Goal: Task Accomplishment & Management: Use online tool/utility

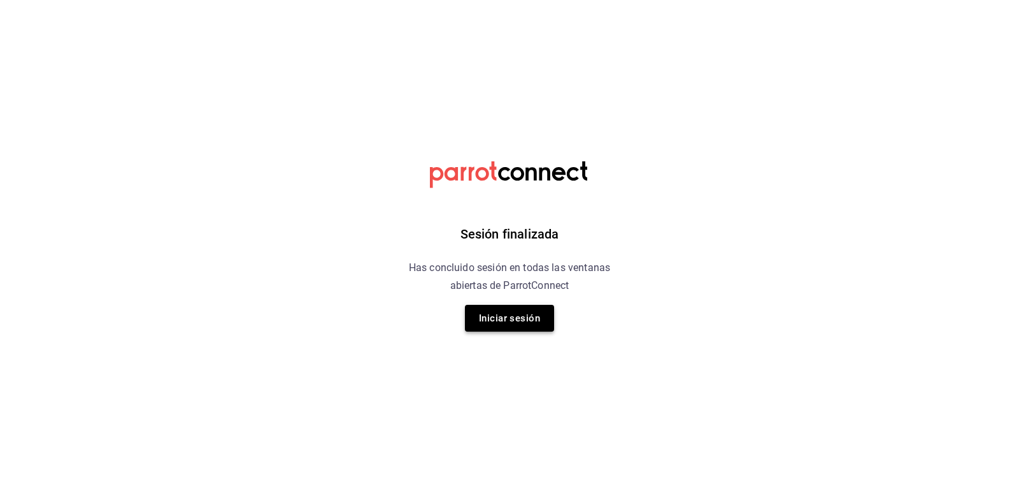
click at [534, 320] on button "Iniciar sesión" at bounding box center [509, 318] width 89 height 27
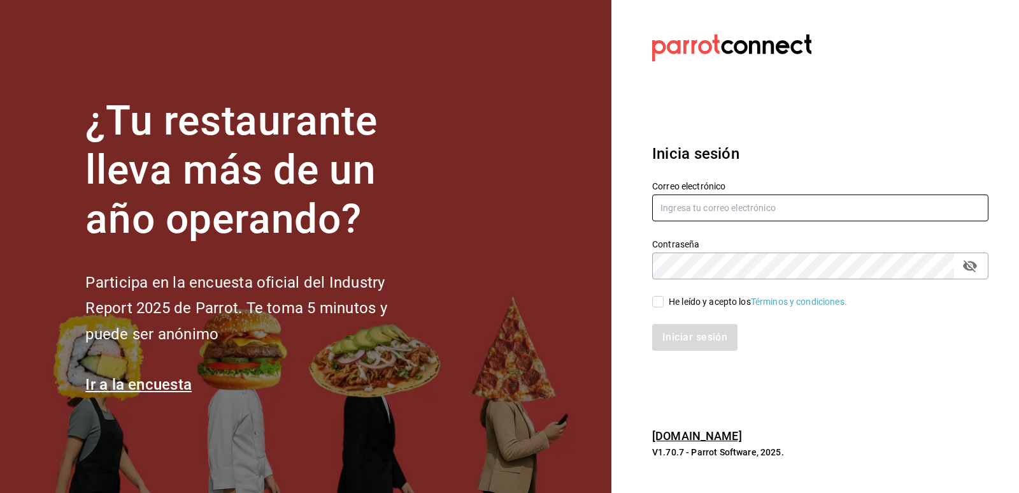
type input "[EMAIL_ADDRESS][DOMAIN_NAME]"
click at [656, 306] on input "He leído y acepto los Términos y condiciones." at bounding box center [657, 301] width 11 height 11
checkbox input "true"
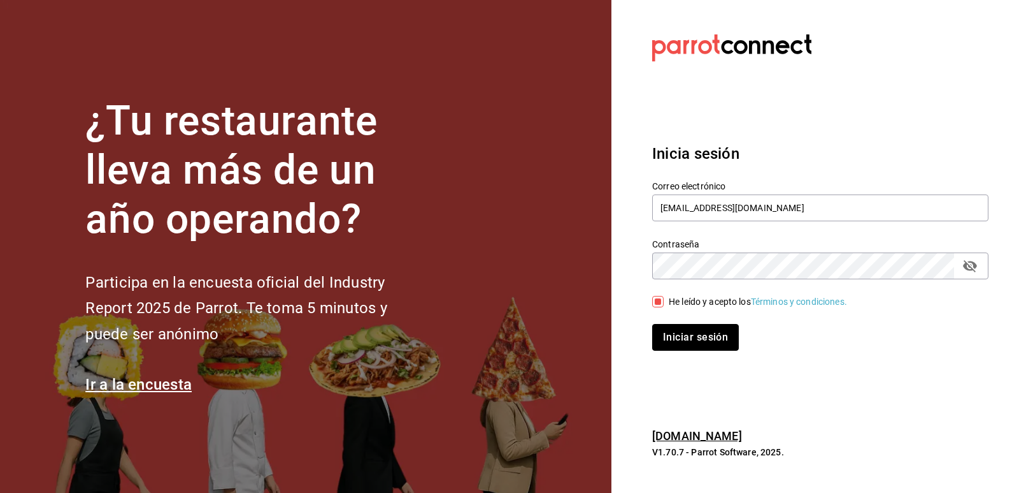
click at [663, 324] on button "Iniciar sesión" at bounding box center [695, 337] width 87 height 27
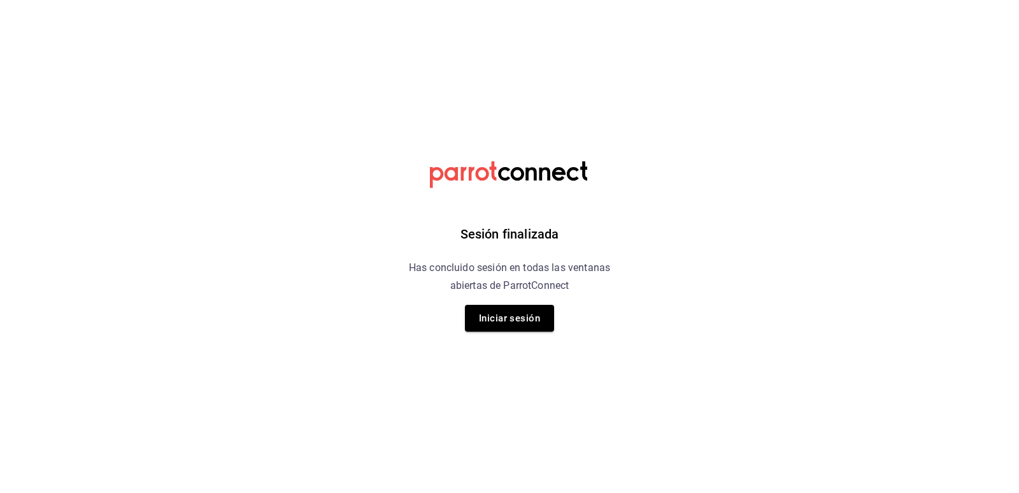
click at [533, 332] on div "Sesión finalizada Has concluido sesión en todas las ventanas abiertas de Parrot…" at bounding box center [510, 246] width 322 height 493
click at [494, 331] on button "Iniciar sesión" at bounding box center [509, 318] width 89 height 27
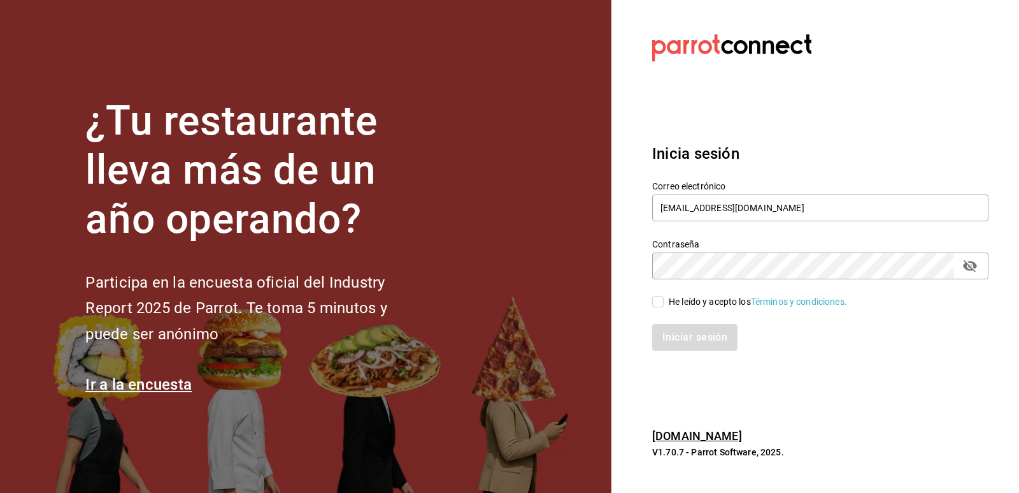
click at [657, 299] on input "He leído y acepto los Términos y condiciones." at bounding box center [657, 301] width 11 height 11
checkbox input "true"
click at [692, 342] on button "Iniciar sesión" at bounding box center [695, 337] width 87 height 27
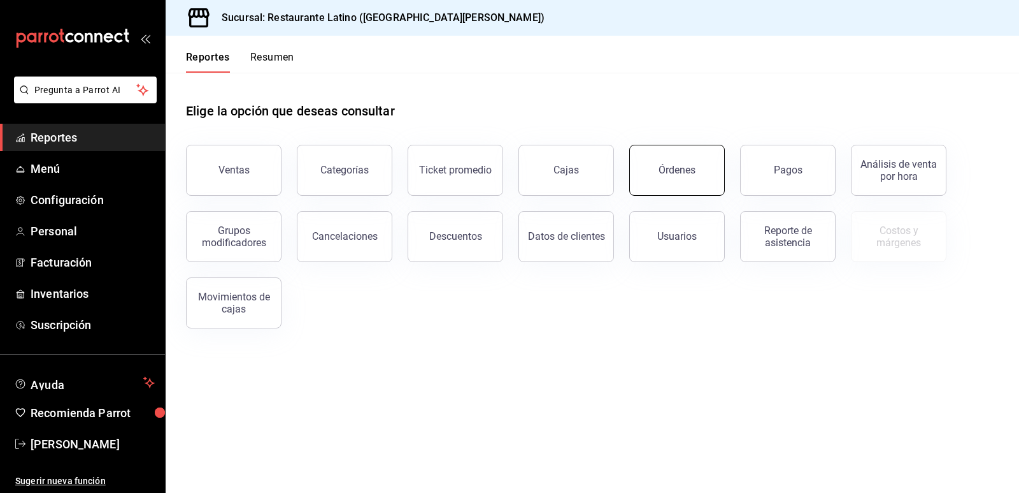
click at [679, 183] on button "Órdenes" at bounding box center [677, 170] width 96 height 51
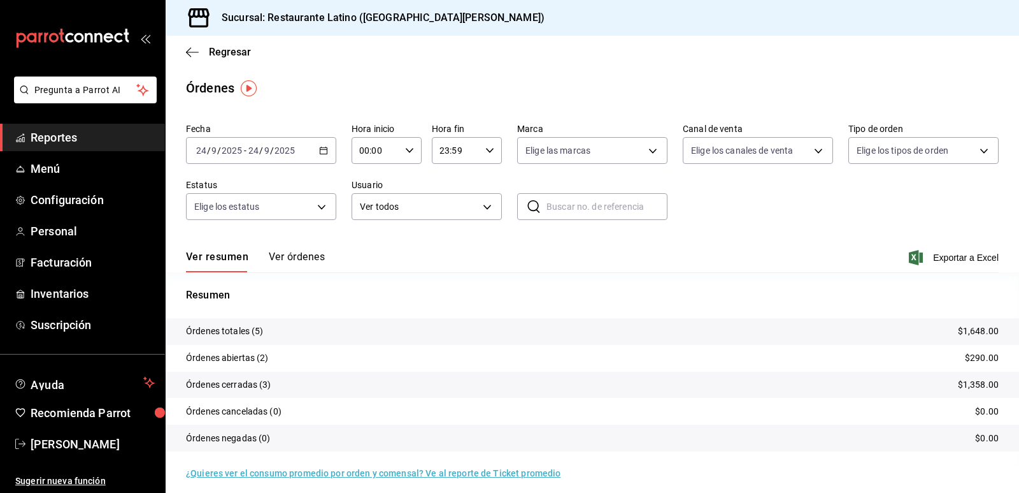
click at [317, 163] on div "[DATE] [DATE] - [DATE] [DATE]" at bounding box center [261, 150] width 150 height 27
click at [320, 153] on \(Stroke\) "button" at bounding box center [324, 150] width 8 height 7
click at [265, 325] on li "Rango de fechas" at bounding box center [246, 332] width 119 height 29
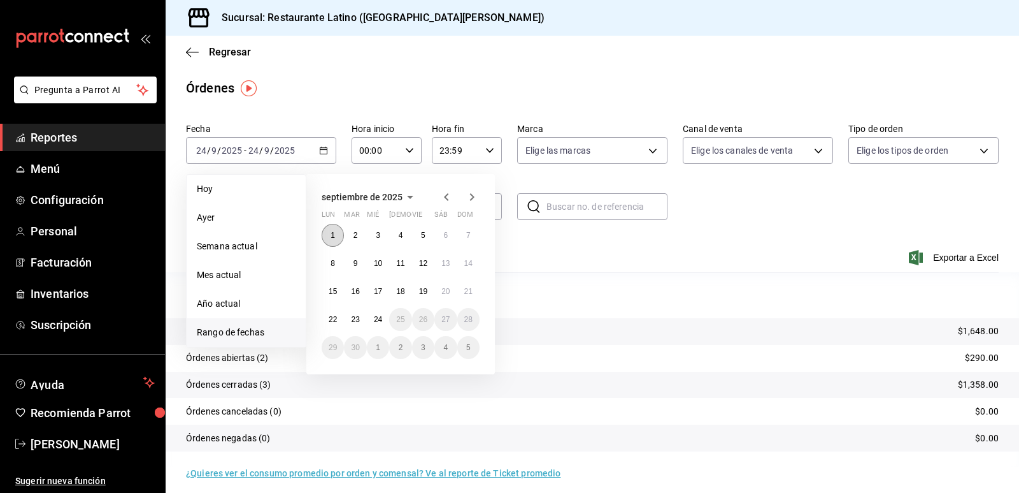
click at [333, 229] on button "1" at bounding box center [333, 235] width 22 height 23
click at [377, 264] on abbr "10" at bounding box center [378, 263] width 8 height 9
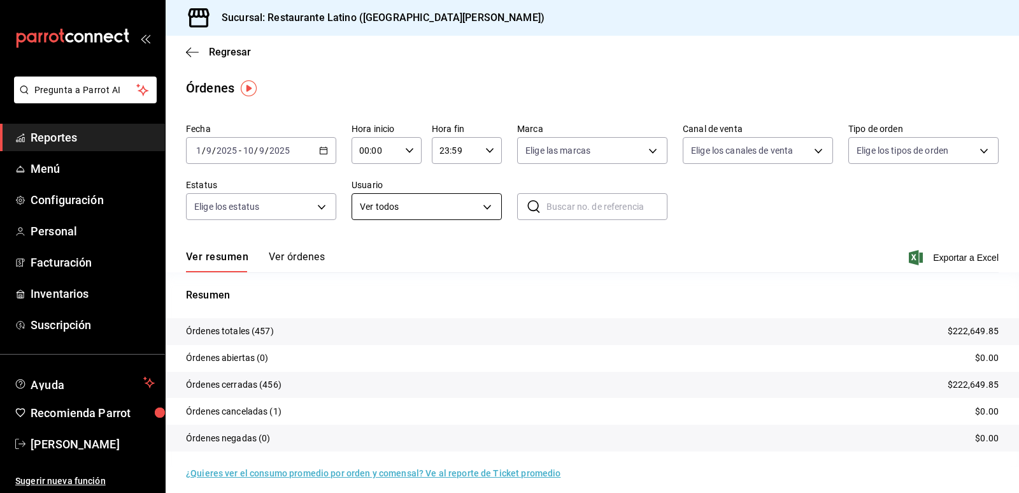
click at [477, 211] on body "Pregunta a Parrot AI Reportes Menú Configuración Personal Facturación Inventari…" at bounding box center [509, 246] width 1019 height 493
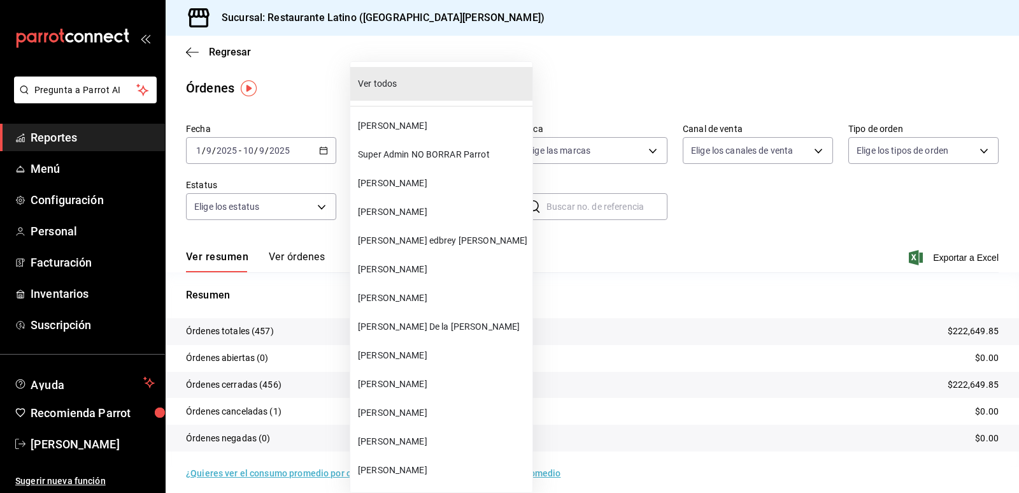
click at [426, 360] on span "[PERSON_NAME]" at bounding box center [442, 355] width 169 height 13
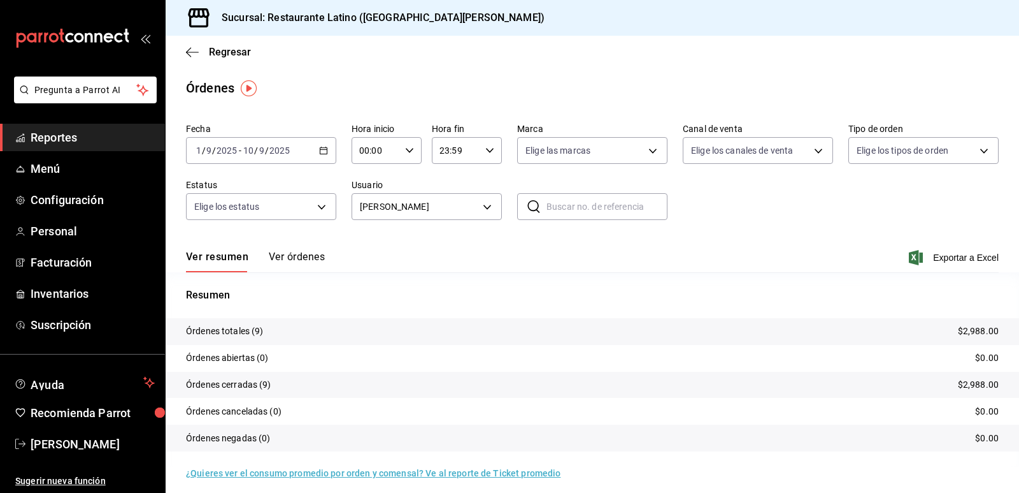
click at [320, 154] on \(Stroke\) "button" at bounding box center [324, 150] width 8 height 7
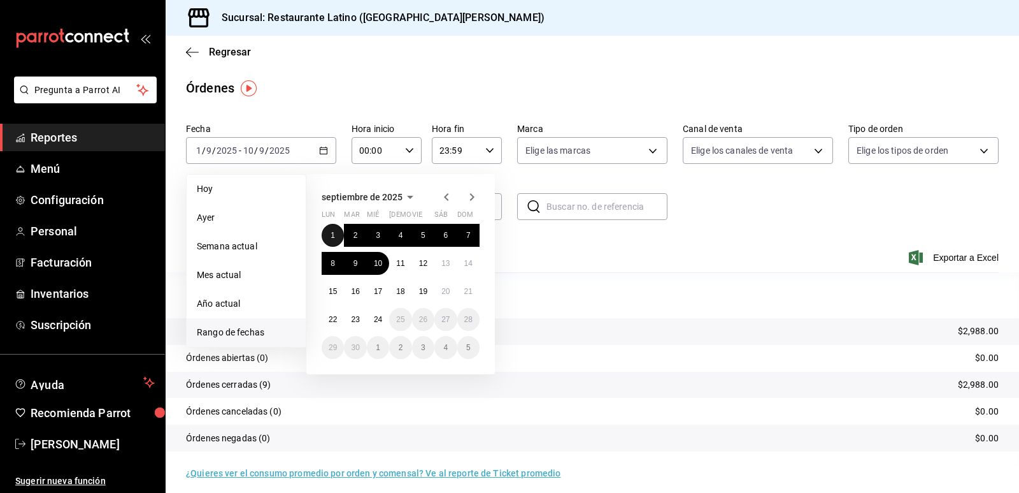
click at [334, 231] on abbr "1" at bounding box center [333, 235] width 4 height 9
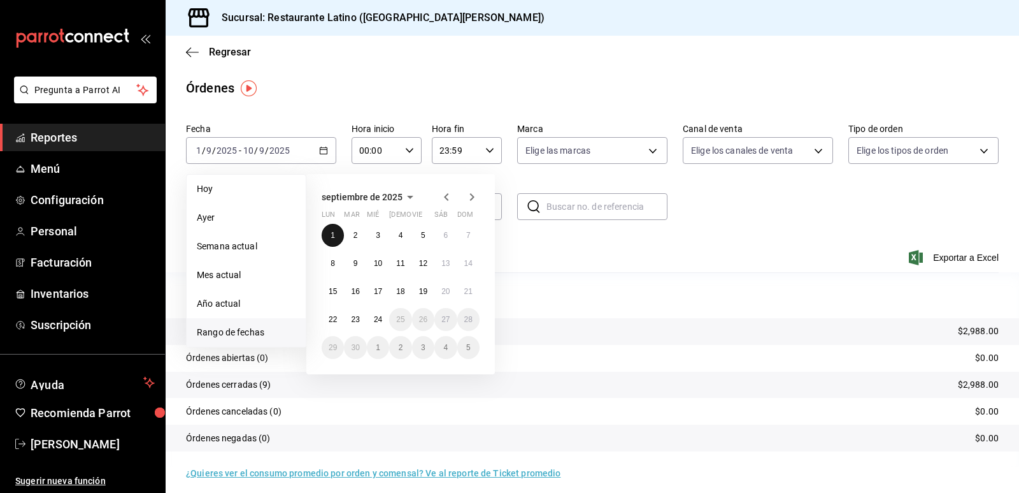
click at [336, 236] on button "1" at bounding box center [333, 235] width 22 height 23
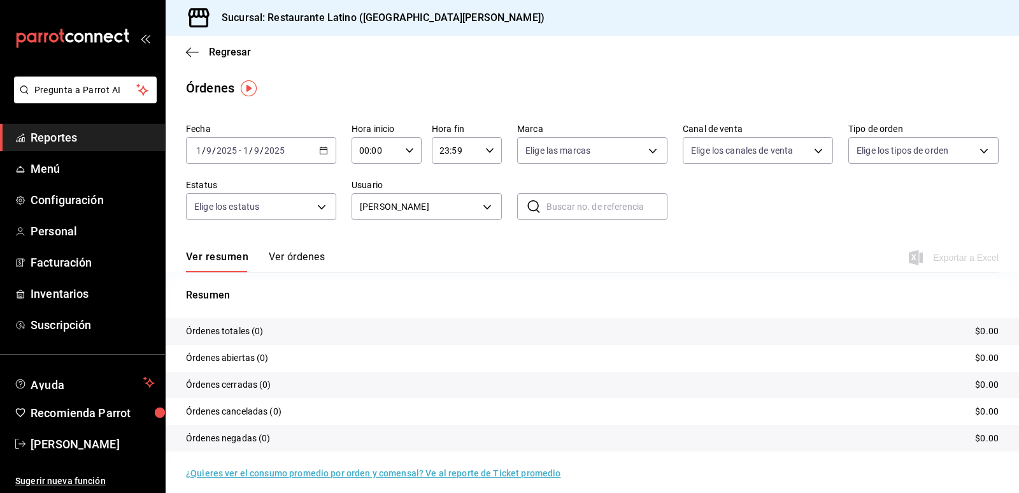
click at [730, 338] on tr "Órdenes totales (0) $0.00" at bounding box center [593, 331] width 854 height 27
drag, startPoint x: 585, startPoint y: 334, endPoint x: 356, endPoint y: 224, distance: 253.6
click at [584, 334] on tr "Órdenes totales (0) $0.00" at bounding box center [593, 331] width 854 height 27
click at [329, 154] on div "[DATE] [DATE] - [DATE] [DATE]" at bounding box center [261, 150] width 150 height 27
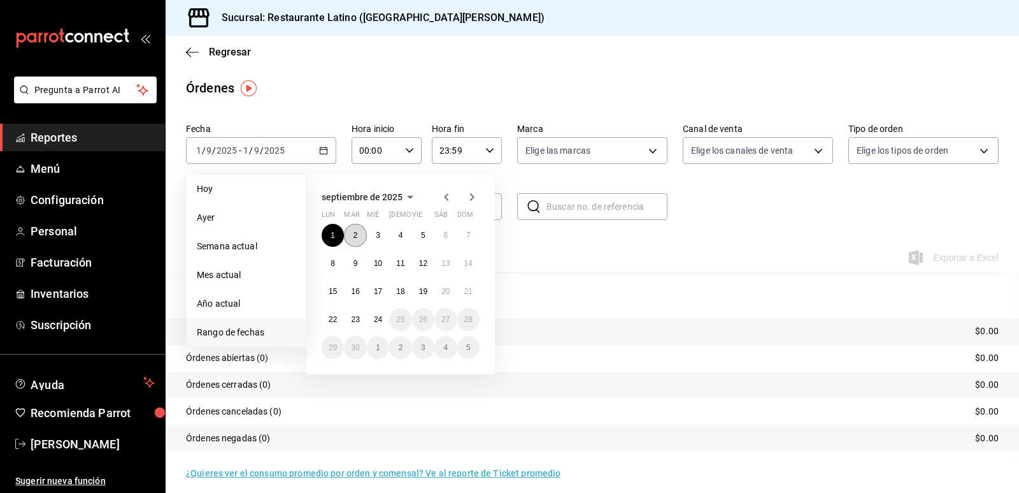
click at [359, 236] on button "2" at bounding box center [355, 235] width 22 height 23
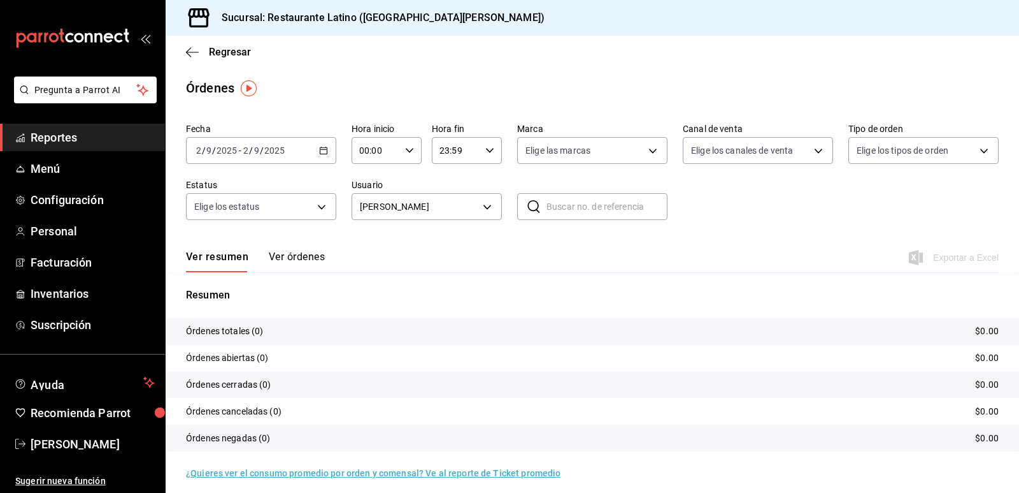
click at [330, 162] on div "[DATE] [DATE] - [DATE] [DATE]" at bounding box center [261, 150] width 150 height 27
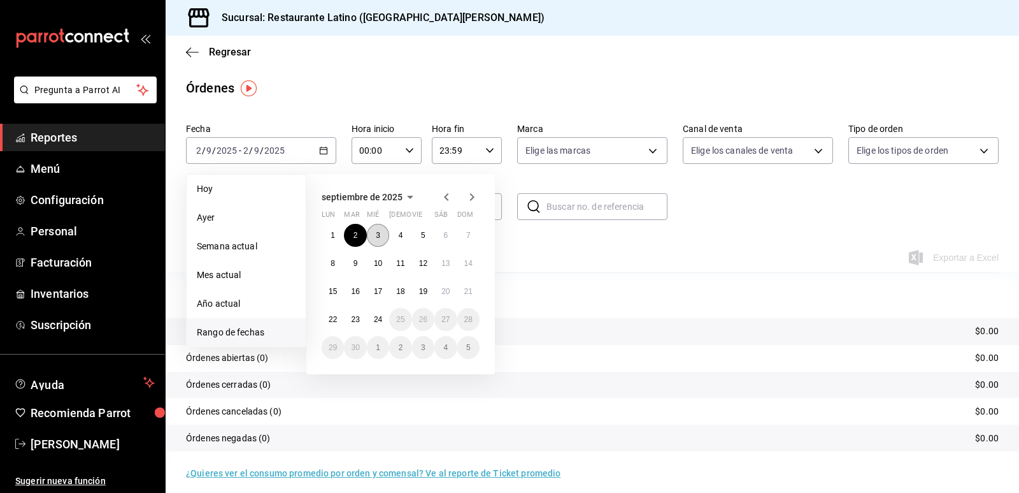
click at [379, 236] on abbr "3" at bounding box center [378, 235] width 4 height 9
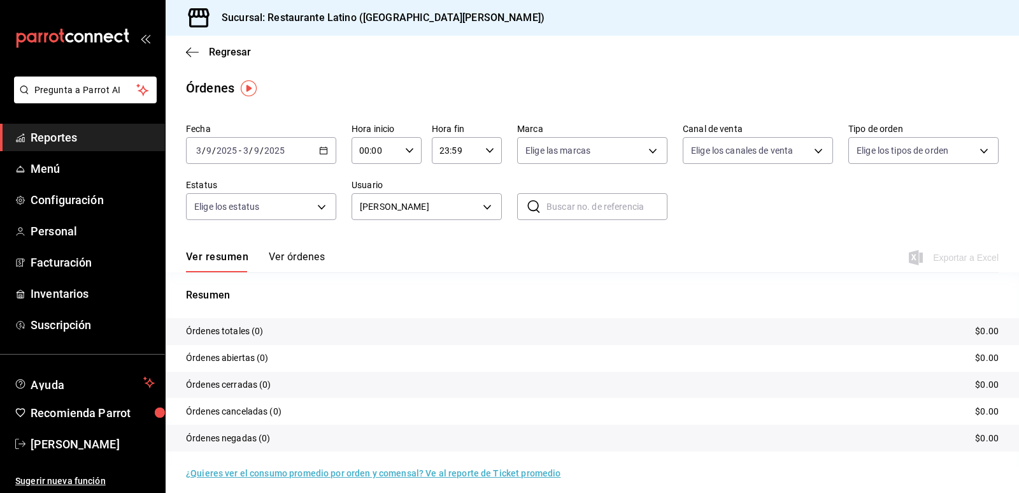
click at [324, 154] on \(Stroke\) "button" at bounding box center [324, 150] width 8 height 7
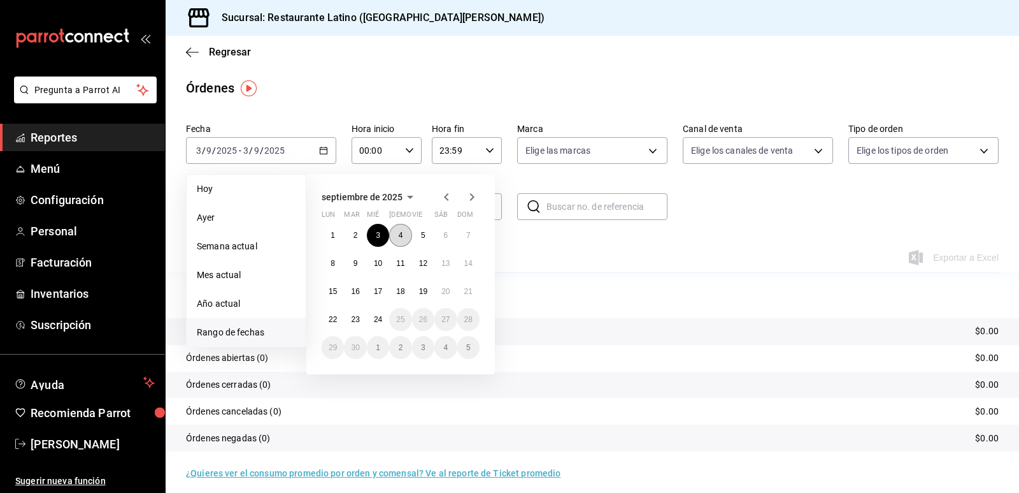
click at [402, 233] on abbr "4" at bounding box center [401, 235] width 4 height 9
click at [402, 234] on abbr "4" at bounding box center [401, 235] width 4 height 9
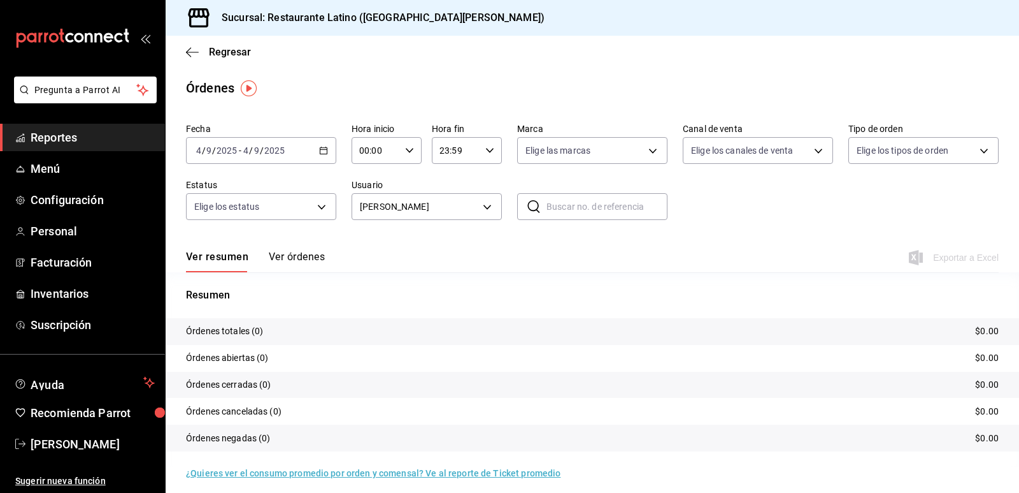
click at [322, 153] on icon "button" at bounding box center [323, 150] width 9 height 9
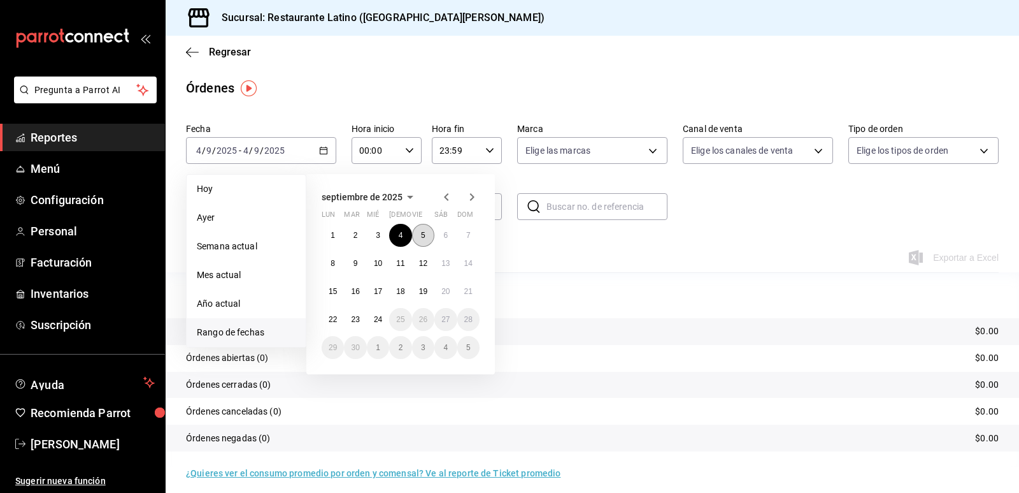
click at [420, 236] on button "5" at bounding box center [423, 235] width 22 height 23
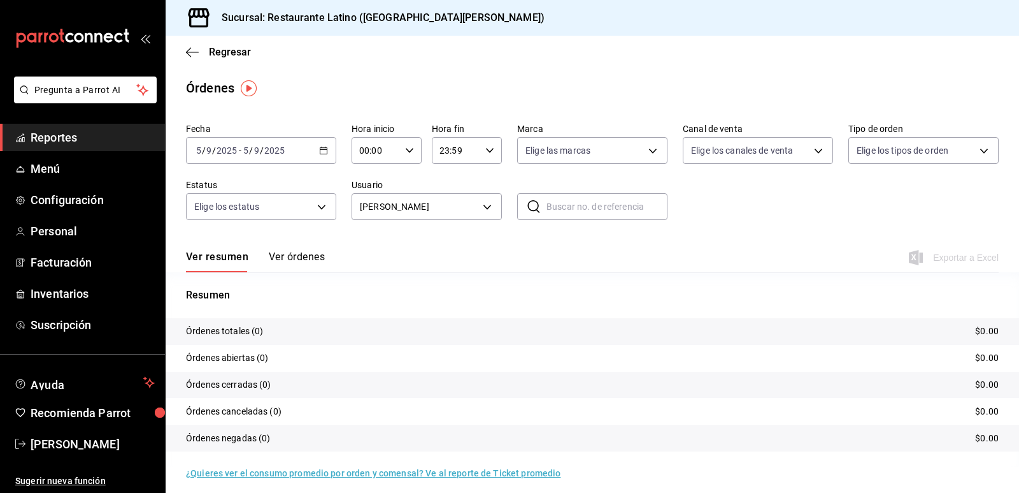
click at [324, 143] on div "[DATE] [DATE] - [DATE] [DATE]" at bounding box center [261, 150] width 150 height 27
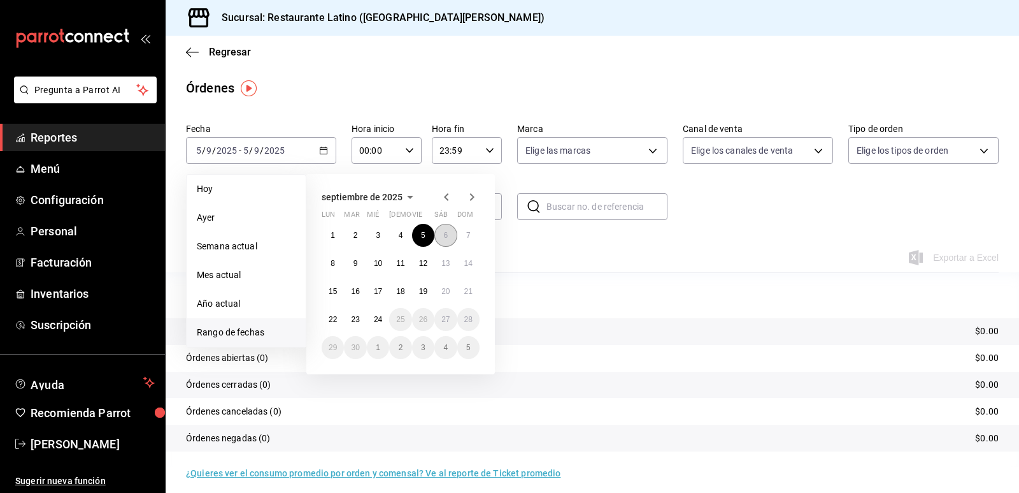
click at [440, 232] on button "6" at bounding box center [446, 235] width 22 height 23
click at [441, 233] on button "6" at bounding box center [446, 235] width 22 height 23
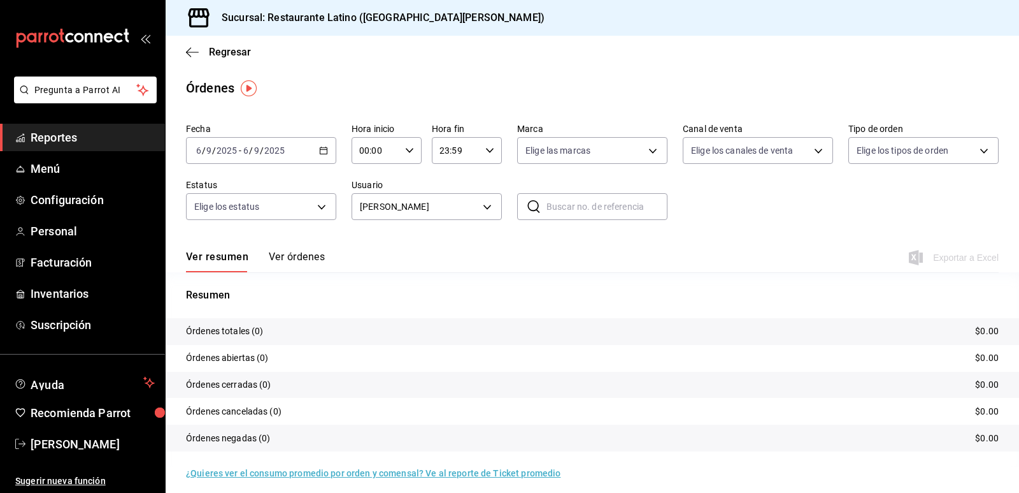
click at [311, 155] on div "[DATE] [DATE] - [DATE] [DATE]" at bounding box center [261, 150] width 150 height 27
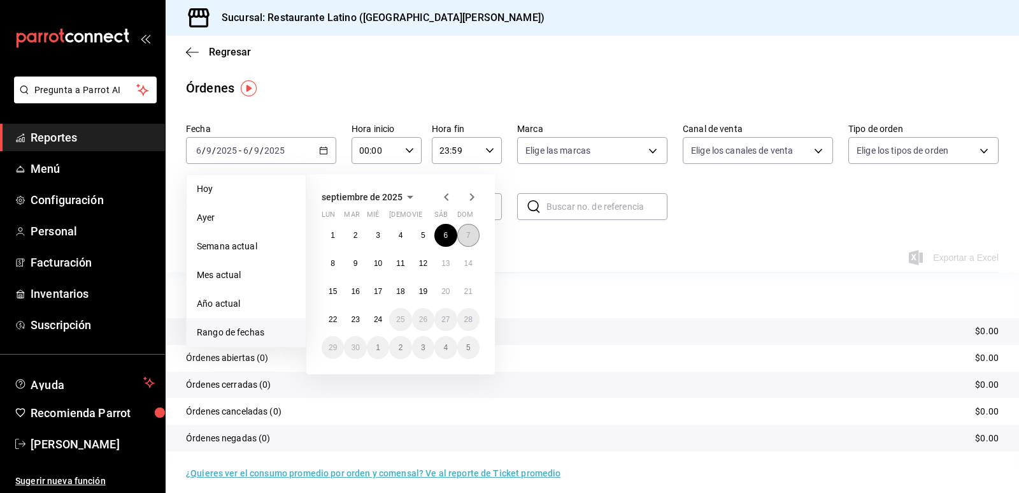
click at [466, 239] on button "7" at bounding box center [468, 235] width 22 height 23
click at [466, 239] on abbr "7" at bounding box center [468, 235] width 4 height 9
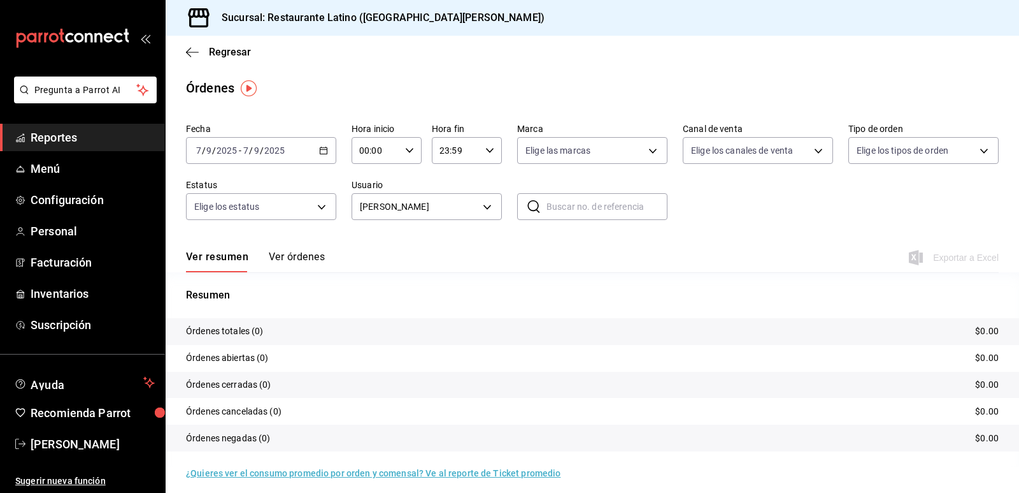
click at [315, 155] on div "[DATE] [DATE] - [DATE] [DATE]" at bounding box center [261, 150] width 150 height 27
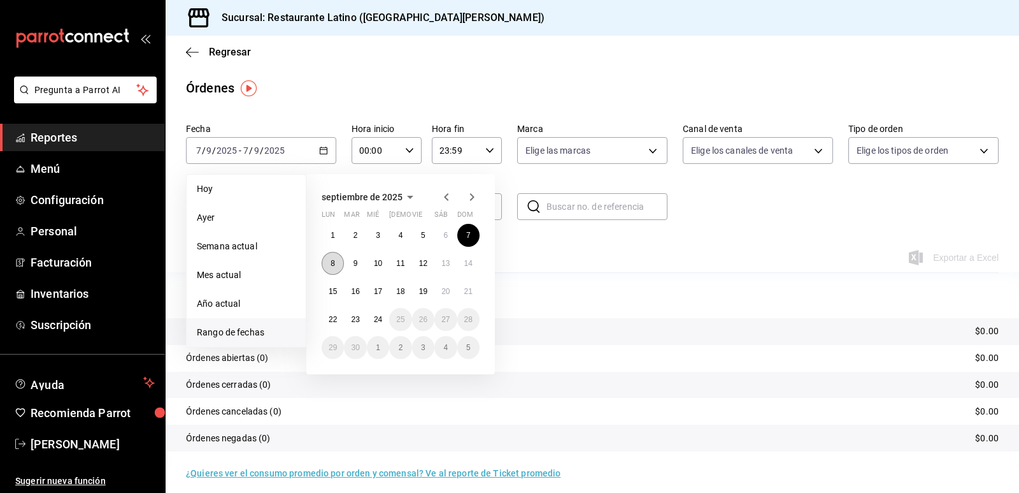
click at [334, 265] on abbr "8" at bounding box center [333, 263] width 4 height 9
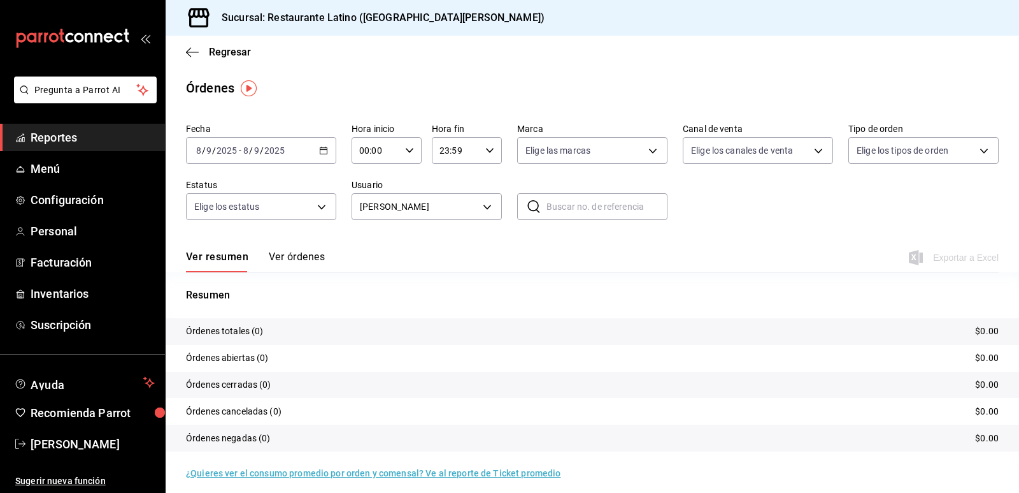
click at [327, 158] on div "[DATE] [DATE] - [DATE] [DATE]" at bounding box center [261, 150] width 150 height 27
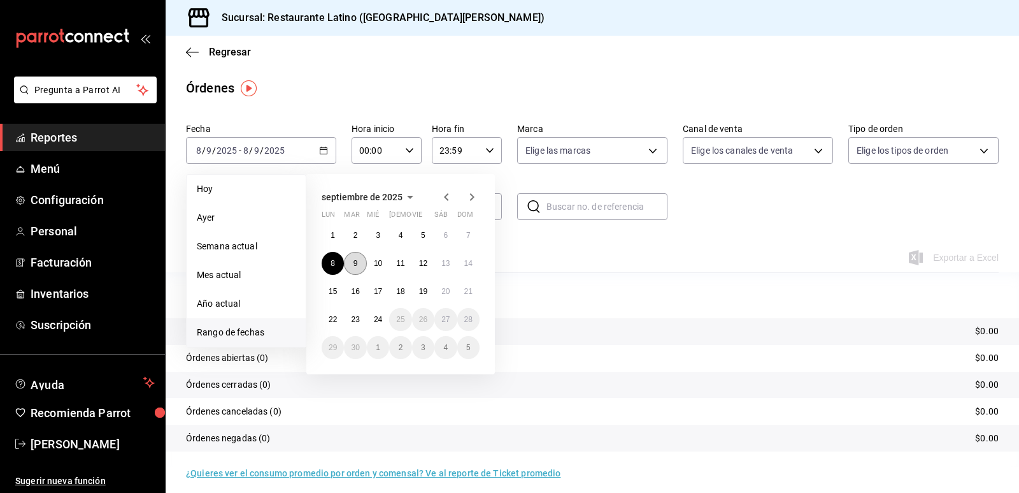
click at [359, 264] on button "9" at bounding box center [355, 263] width 22 height 23
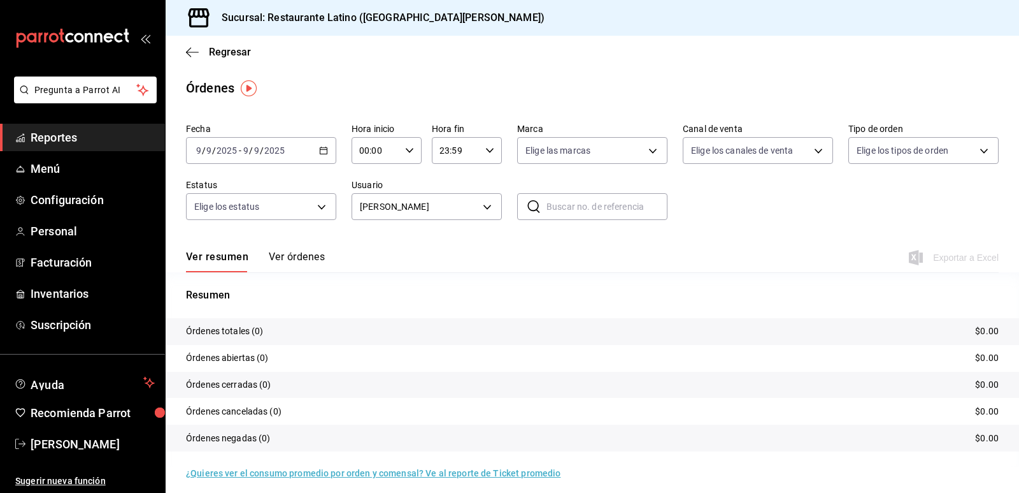
click at [334, 157] on div "Fecha [DATE] [DATE] - [DATE] [DATE] Hora inicio 00:00 Hora inicio Hora fin 23:5…" at bounding box center [592, 176] width 813 height 117
click at [322, 154] on \(Stroke\) "button" at bounding box center [324, 150] width 8 height 7
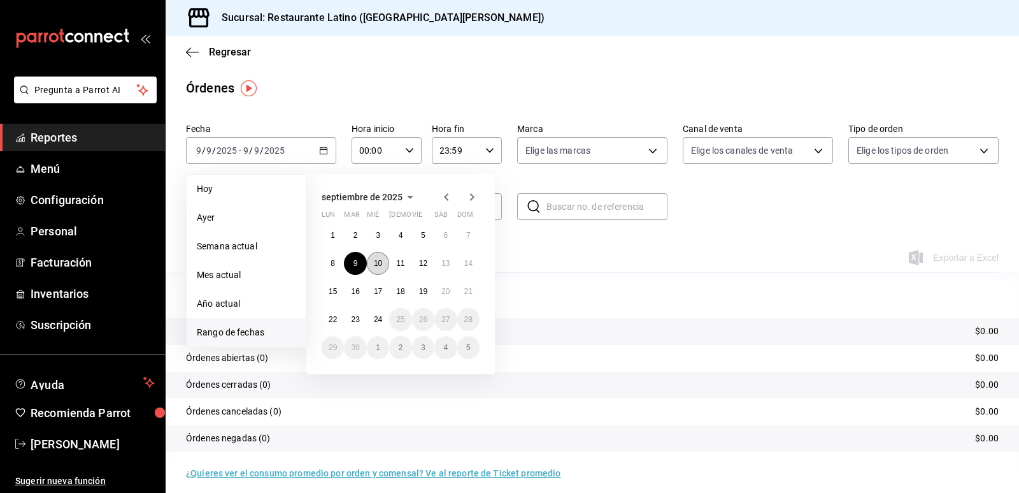
click at [378, 261] on abbr "10" at bounding box center [378, 263] width 8 height 9
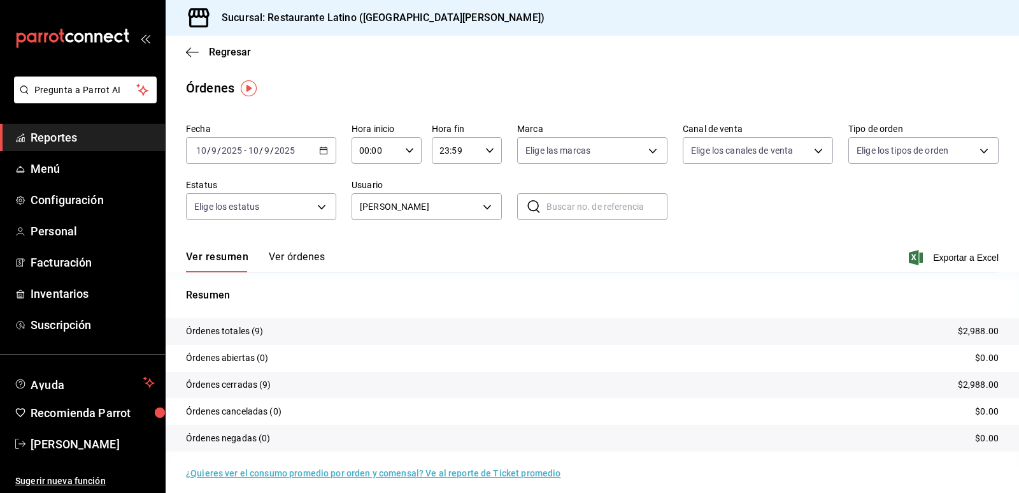
click at [326, 152] on div "[DATE] [DATE] - [DATE] [DATE]" at bounding box center [261, 150] width 150 height 27
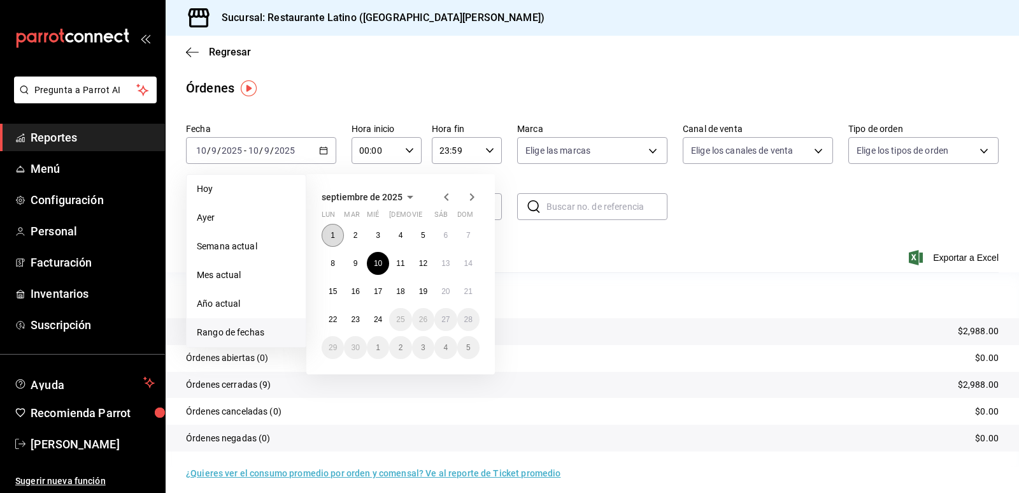
click at [339, 232] on button "1" at bounding box center [333, 235] width 22 height 23
click at [363, 261] on button "9" at bounding box center [355, 263] width 22 height 23
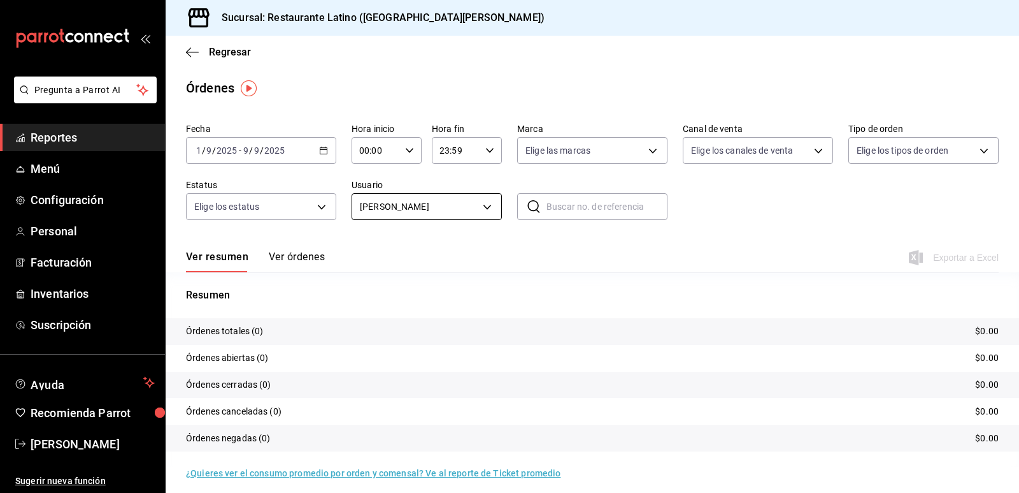
click at [498, 213] on body "Pregunta a Parrot AI Reportes Menú Configuración Personal Facturación Inventari…" at bounding box center [509, 246] width 1019 height 493
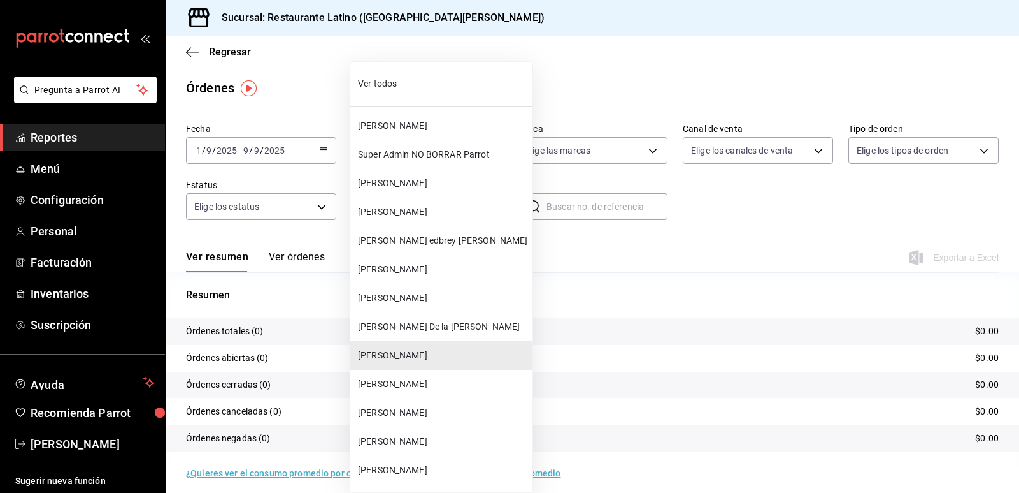
click at [448, 382] on span "[PERSON_NAME]" at bounding box center [442, 383] width 169 height 13
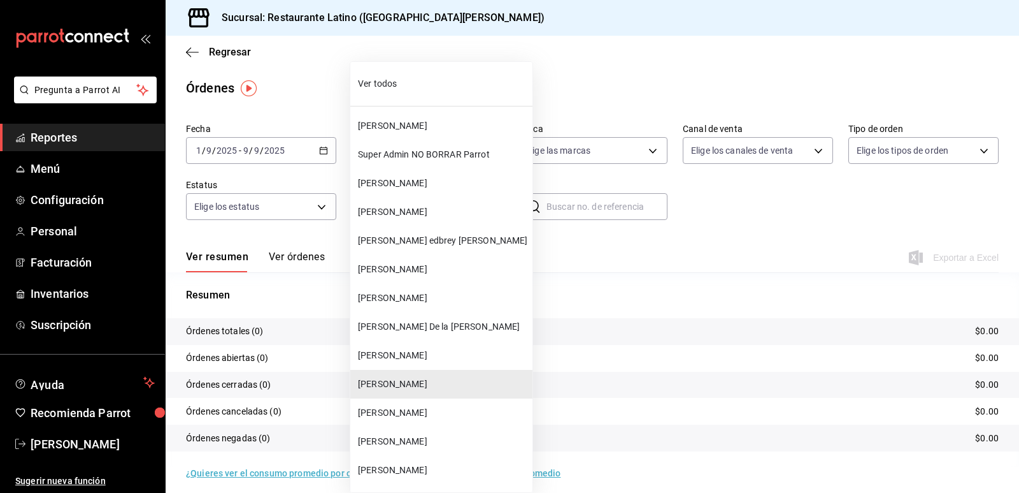
click at [478, 217] on body "Pregunta a Parrot AI Reportes Menú Configuración Personal Facturación Inventari…" at bounding box center [509, 246] width 1019 height 493
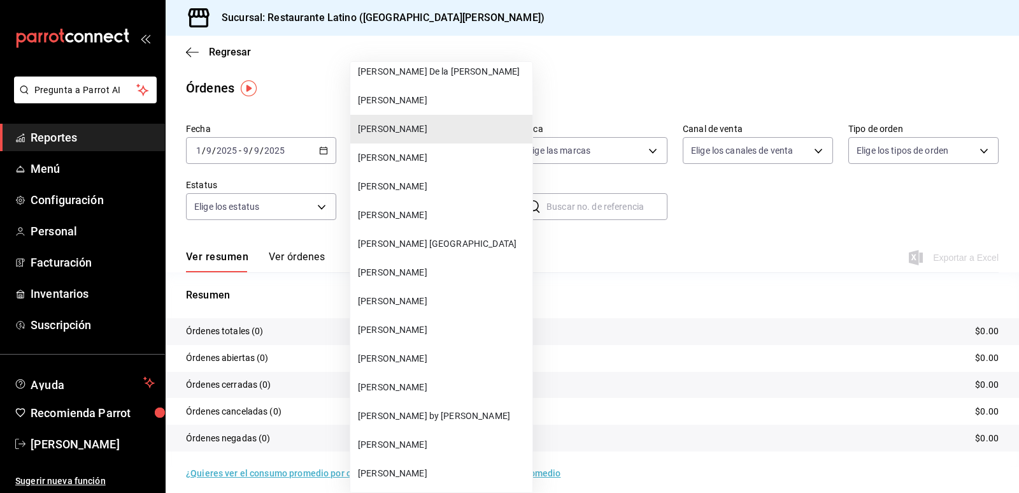
scroll to position [319, 0]
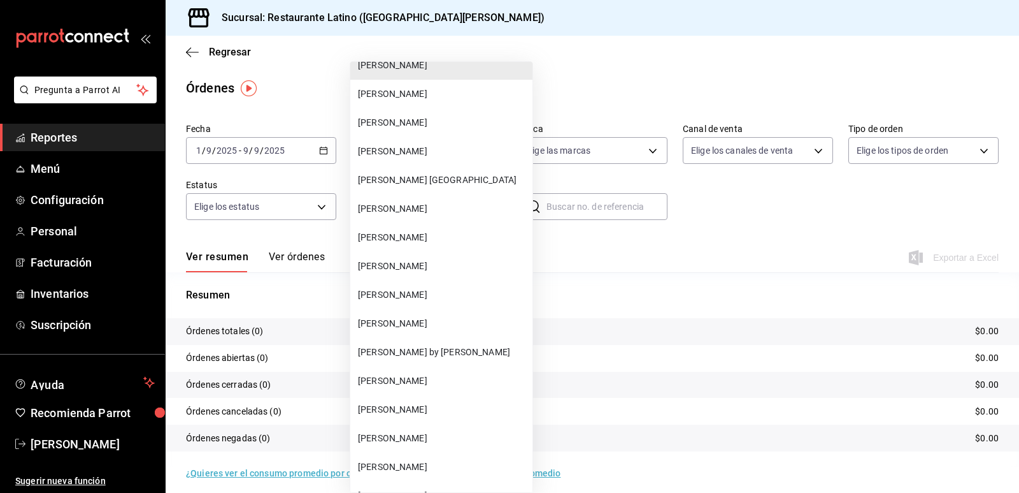
click at [430, 408] on span "[PERSON_NAME]" at bounding box center [442, 409] width 169 height 13
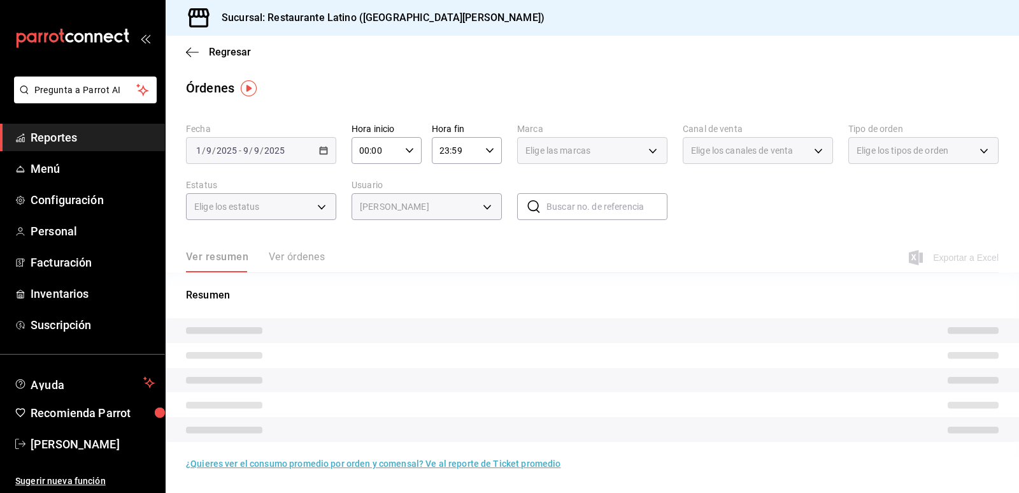
type input "f7887e17-b7a6-4c6d-9ef7-7262e5074ea7"
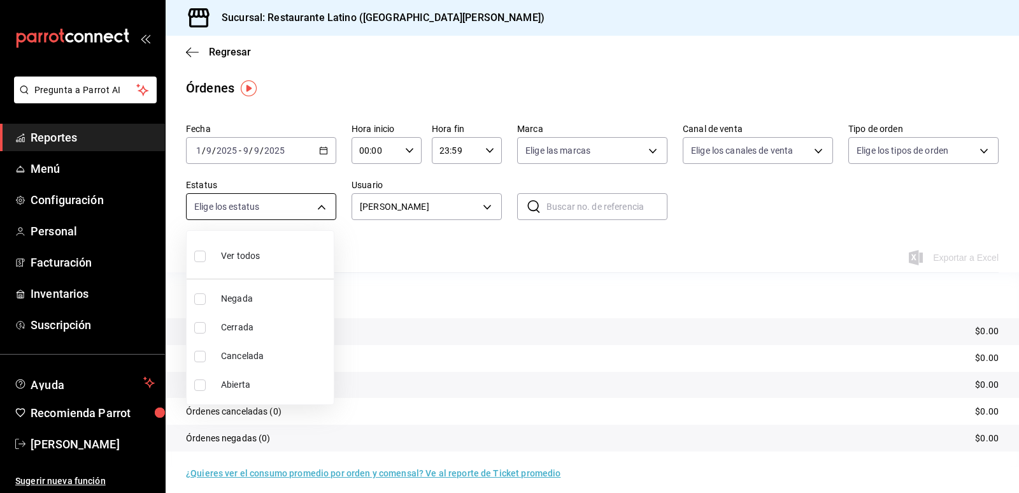
click at [318, 209] on body "Pregunta a Parrot AI Reportes Menú Configuración Personal Facturación Inventari…" at bounding box center [509, 246] width 1019 height 493
click at [262, 263] on li "Ver todos" at bounding box center [260, 255] width 147 height 38
type input "DENIED,FINISHED,CANCELED,OPEN"
checkbox input "true"
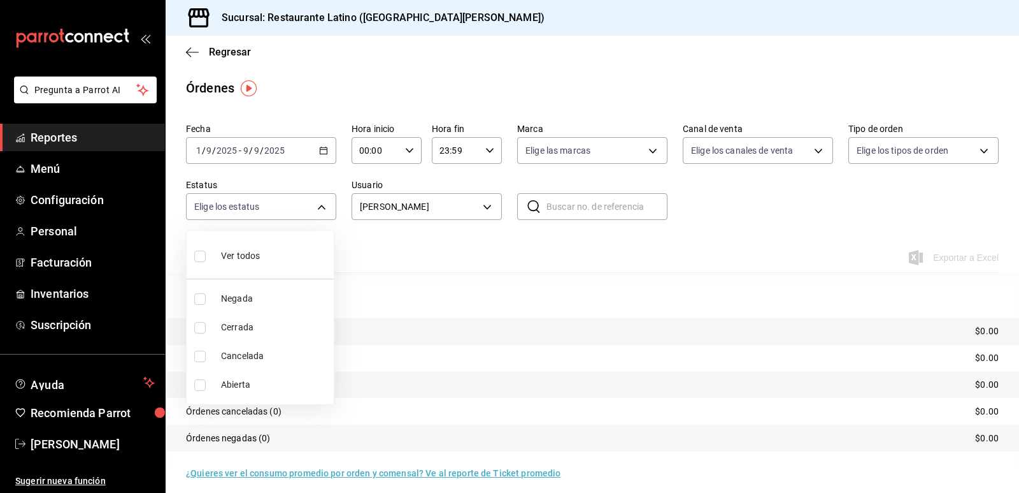
checkbox input "true"
click at [524, 319] on div at bounding box center [509, 246] width 1019 height 493
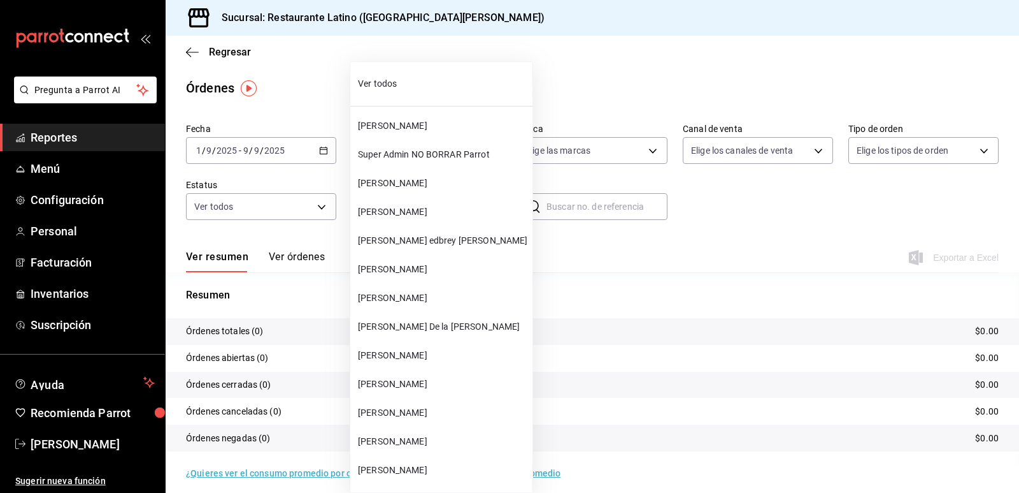
click at [479, 211] on body "Pregunta a Parrot AI Reportes Menú Configuración Personal Facturación Inventari…" at bounding box center [509, 246] width 1019 height 493
click at [439, 359] on span "[PERSON_NAME]" at bounding box center [442, 355] width 169 height 13
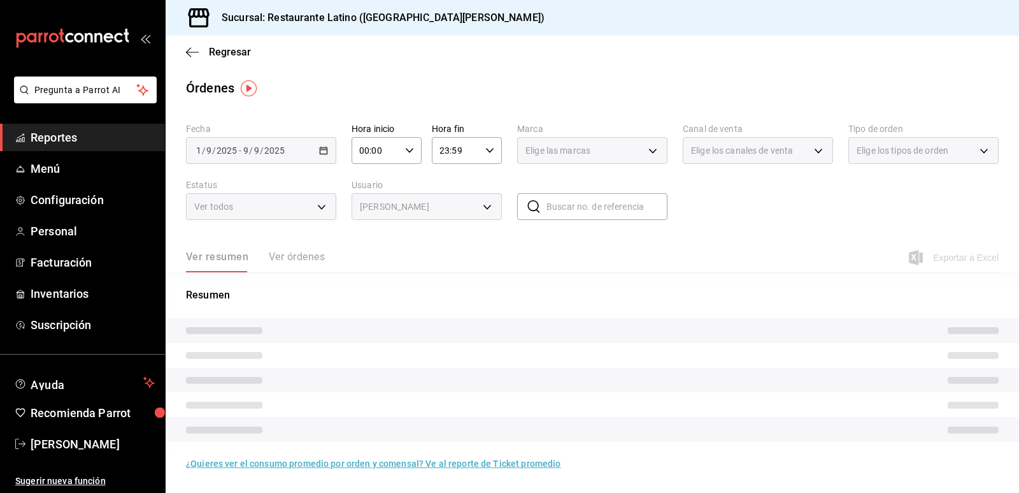
type input "9e2db7fe-93f5-4245-bebf-2802f9372acb"
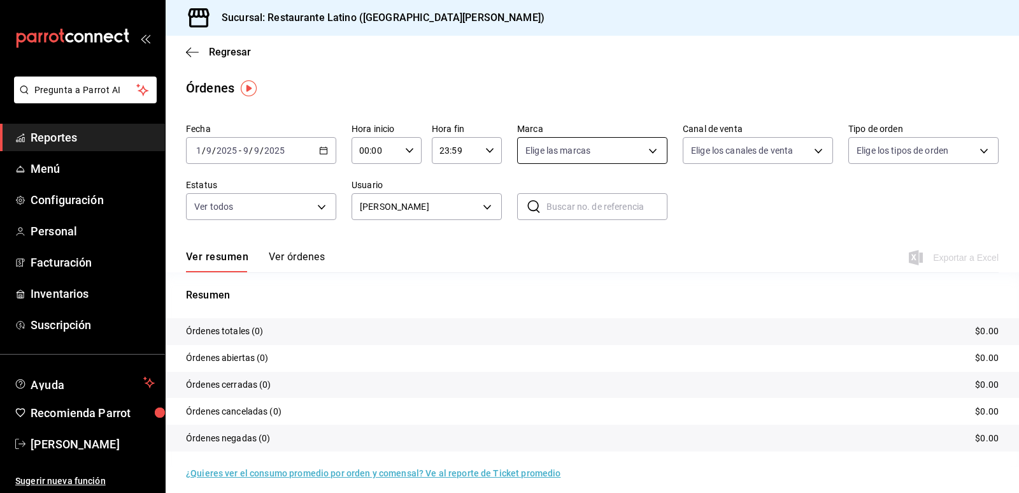
click at [628, 158] on body "Pregunta a Parrot AI Reportes Menú Configuración Personal Facturación Inventari…" at bounding box center [509, 246] width 1019 height 493
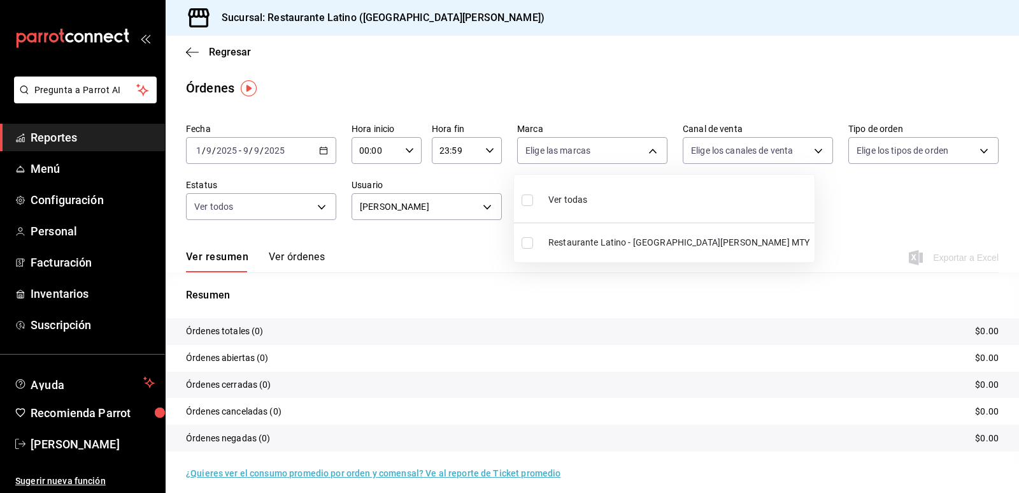
click at [605, 203] on li "Ver todas" at bounding box center [664, 199] width 301 height 38
type input "d9887721-df1d-47bb-82d9-6ac72a711b44"
checkbox input "true"
click at [745, 152] on div at bounding box center [509, 246] width 1019 height 493
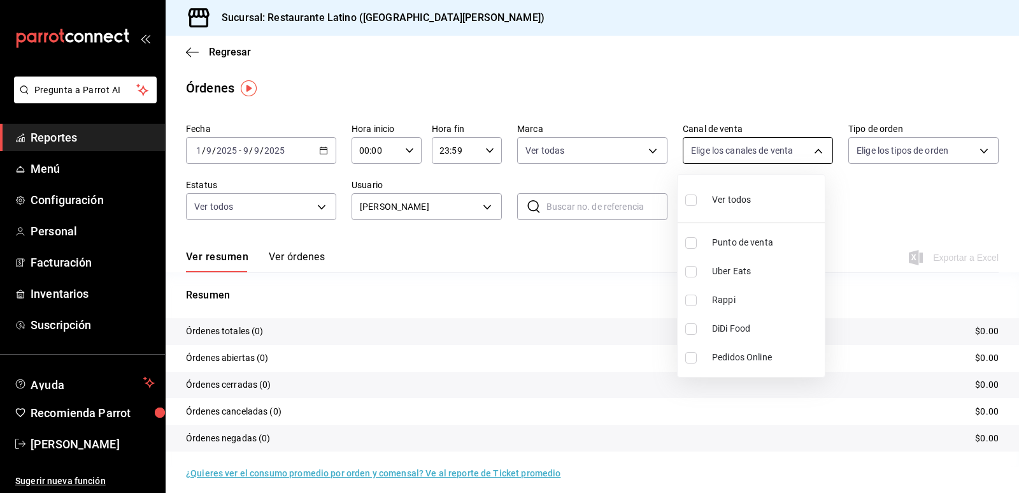
click at [775, 157] on body "Pregunta a Parrot AI Reportes Menú Configuración Personal Facturación Inventari…" at bounding box center [509, 246] width 1019 height 493
click at [736, 198] on span "Ver todos" at bounding box center [731, 199] width 39 height 13
type input "PARROT,UBER_EATS,RAPPI,DIDI_FOOD,ONLINE"
checkbox input "true"
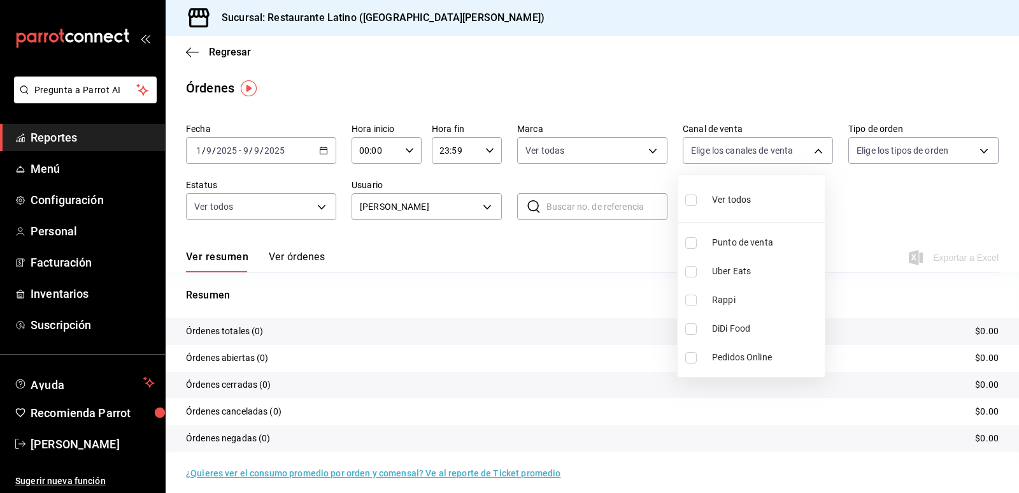
checkbox input "true"
click at [905, 162] on div at bounding box center [509, 246] width 1019 height 493
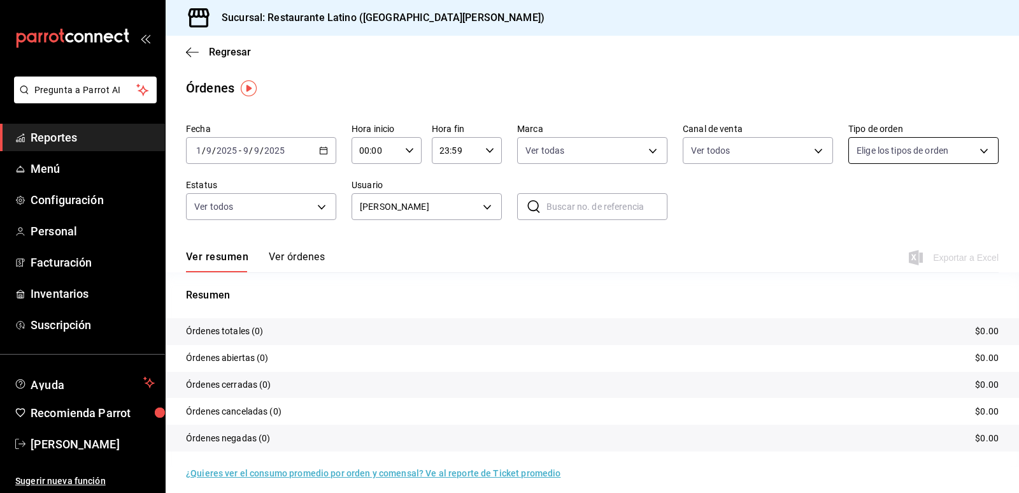
click at [907, 160] on body "Pregunta a Parrot AI Reportes Menú Configuración Personal Facturación Inventari…" at bounding box center [509, 246] width 1019 height 493
click at [875, 199] on div "Ver todos" at bounding box center [882, 198] width 66 height 27
type input "b22f2e1a-5406-4605-9ce9-e0fbedba90cd,67288bbd-1735-4f58-89d9-8e6095a3fec1,EXTER…"
checkbox input "true"
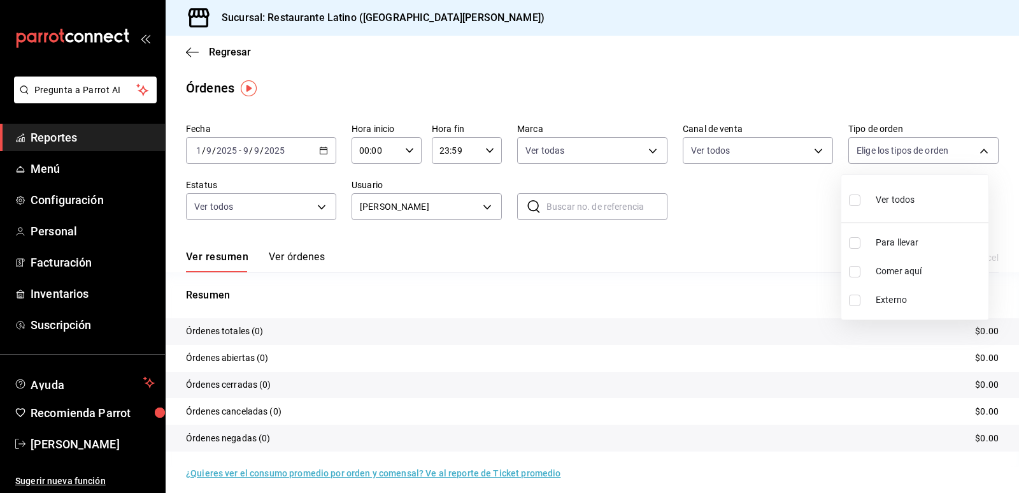
checkbox input "true"
click at [779, 244] on div at bounding box center [509, 246] width 1019 height 493
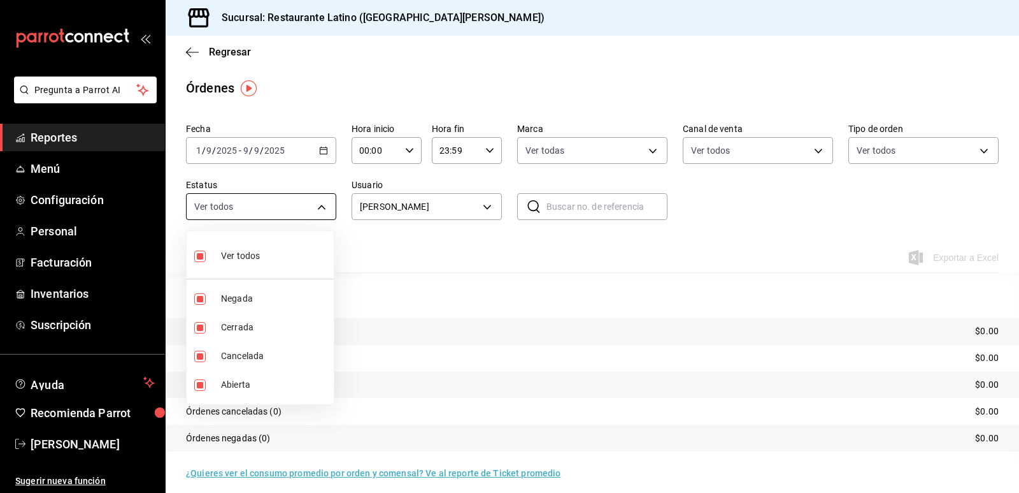
click at [318, 210] on body "Pregunta a Parrot AI Reportes Menú Configuración Personal Facturación Inventari…" at bounding box center [509, 246] width 1019 height 493
click at [316, 202] on div at bounding box center [509, 246] width 1019 height 493
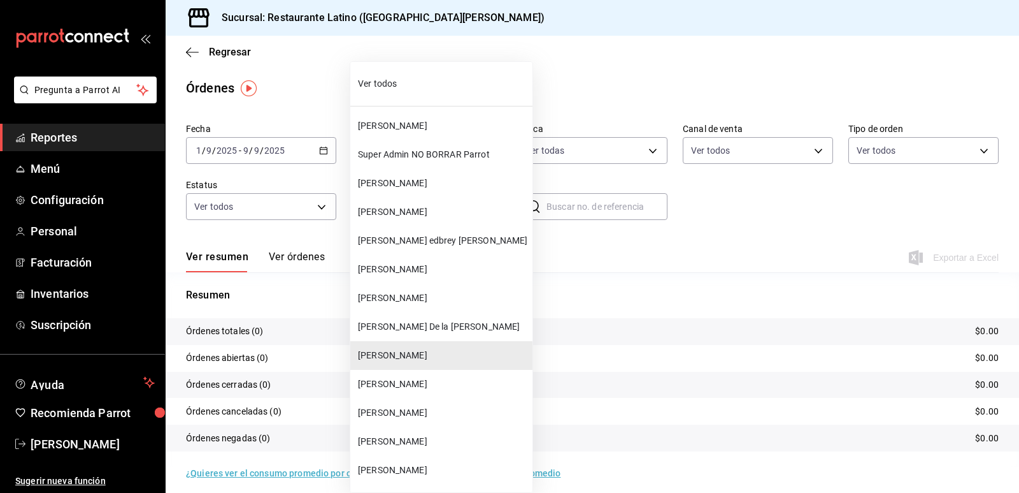
click at [489, 219] on body "Pregunta a Parrot AI Reportes Menú Configuración Personal Facturación Inventari…" at bounding box center [509, 246] width 1019 height 493
click at [444, 386] on span "[PERSON_NAME]" at bounding box center [442, 383] width 169 height 13
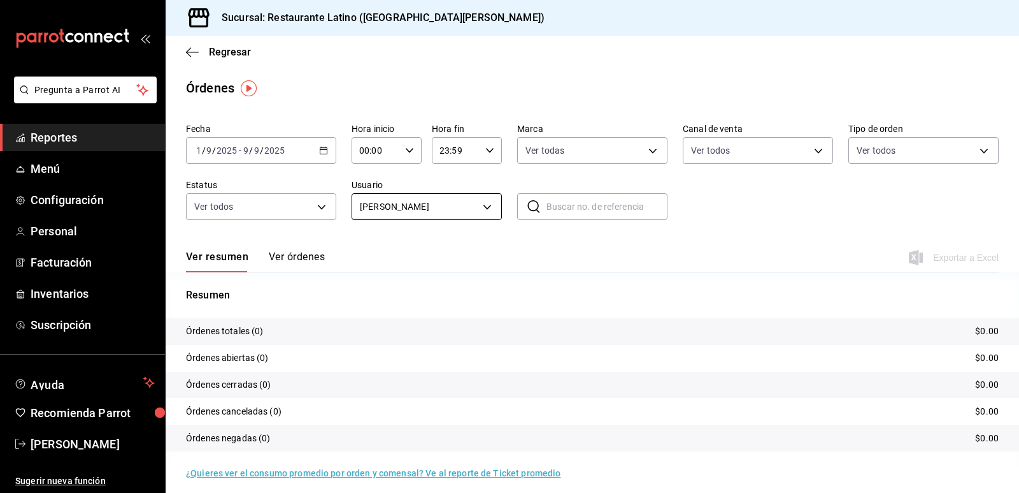
click at [488, 210] on body "Pregunta a Parrot AI Reportes Menú Configuración Personal Facturación Inventari…" at bounding box center [509, 246] width 1019 height 493
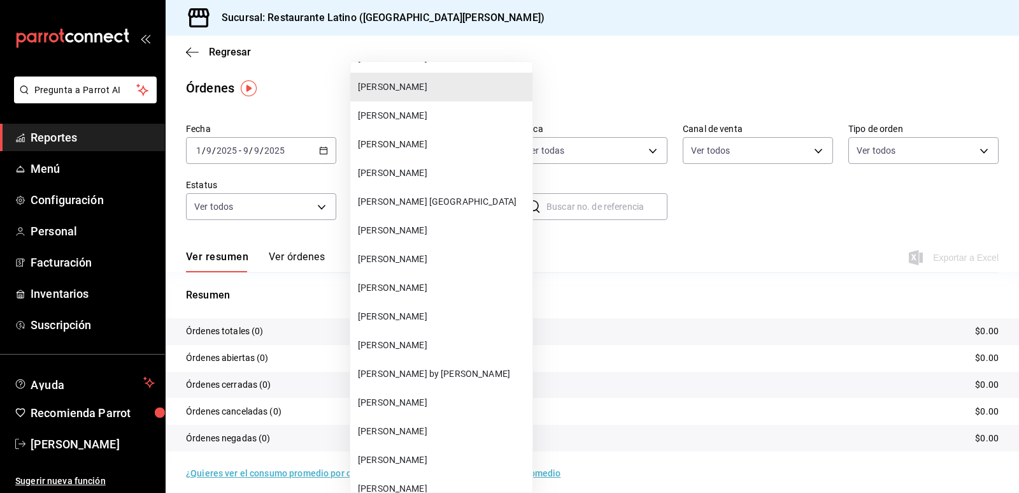
scroll to position [319, 0]
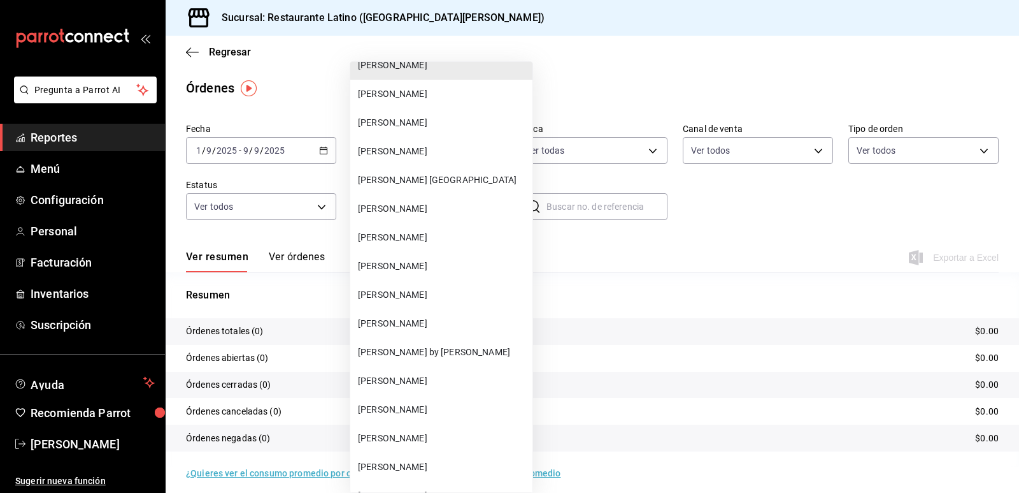
click at [430, 407] on span "[PERSON_NAME]" at bounding box center [442, 409] width 169 height 13
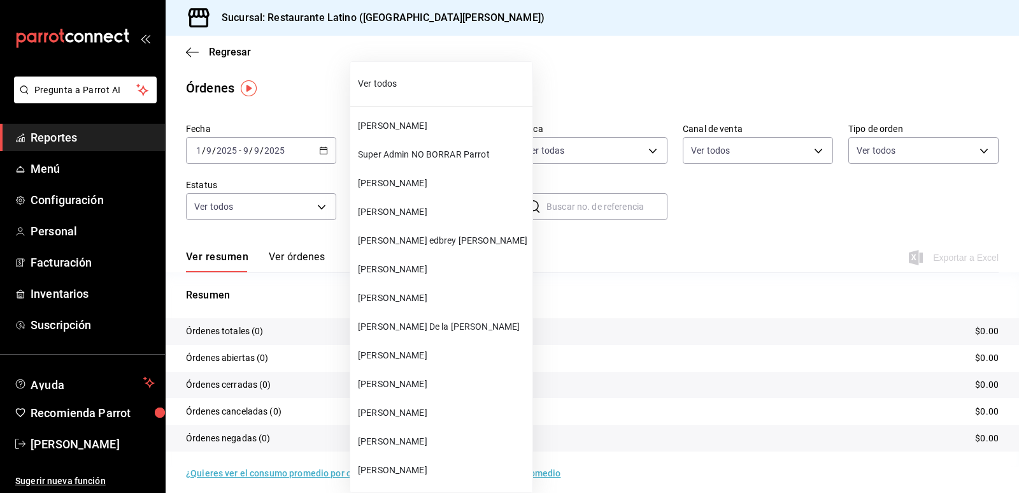
click at [449, 208] on body "Pregunta a Parrot AI Reportes Menú Configuración Personal Facturación Inventari…" at bounding box center [509, 246] width 1019 height 493
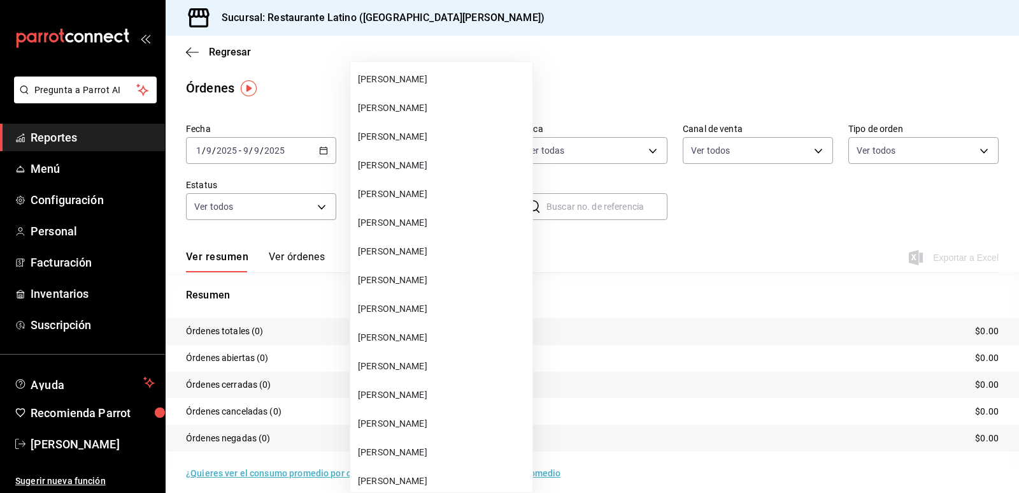
scroll to position [770, 0]
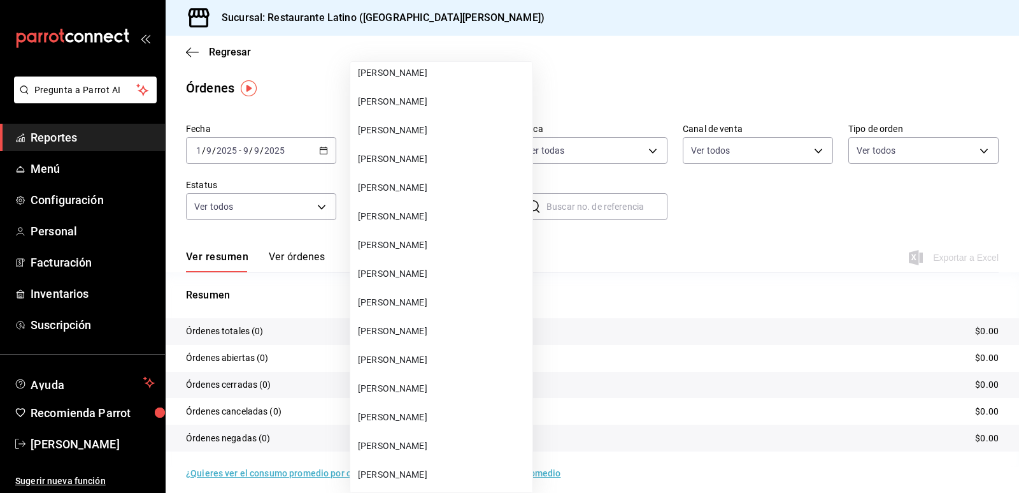
click at [422, 442] on span "[PERSON_NAME]" at bounding box center [442, 445] width 169 height 13
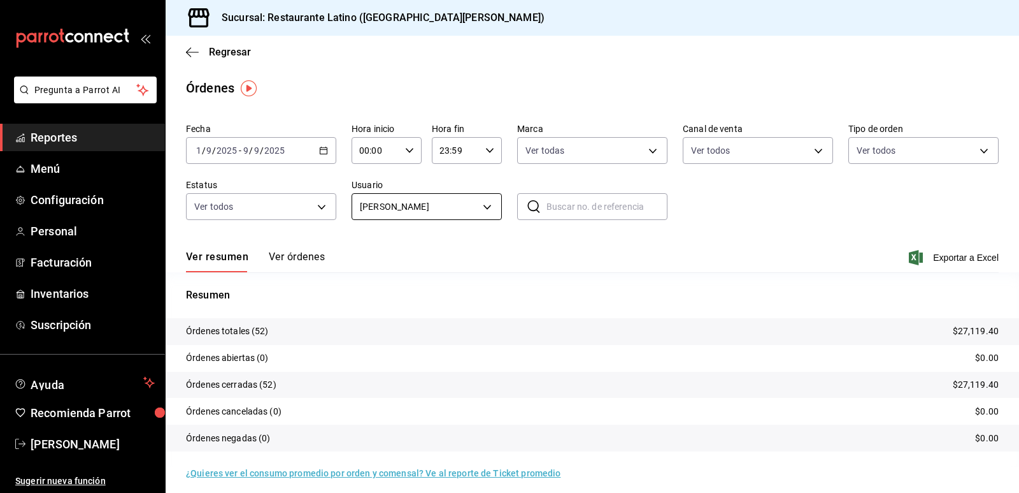
click at [476, 199] on body "Pregunta a Parrot AI Reportes Menú Configuración Personal Facturación Inventari…" at bounding box center [509, 246] width 1019 height 493
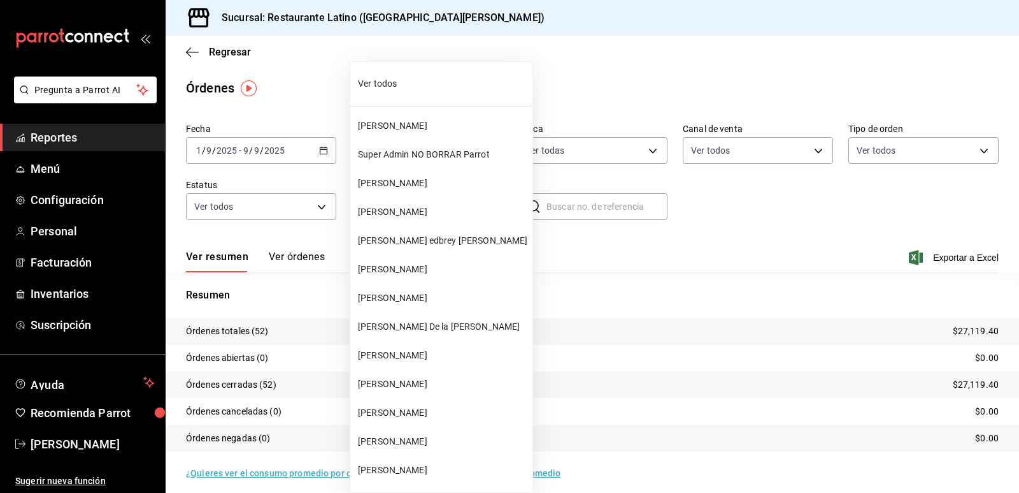
scroll to position [939, 0]
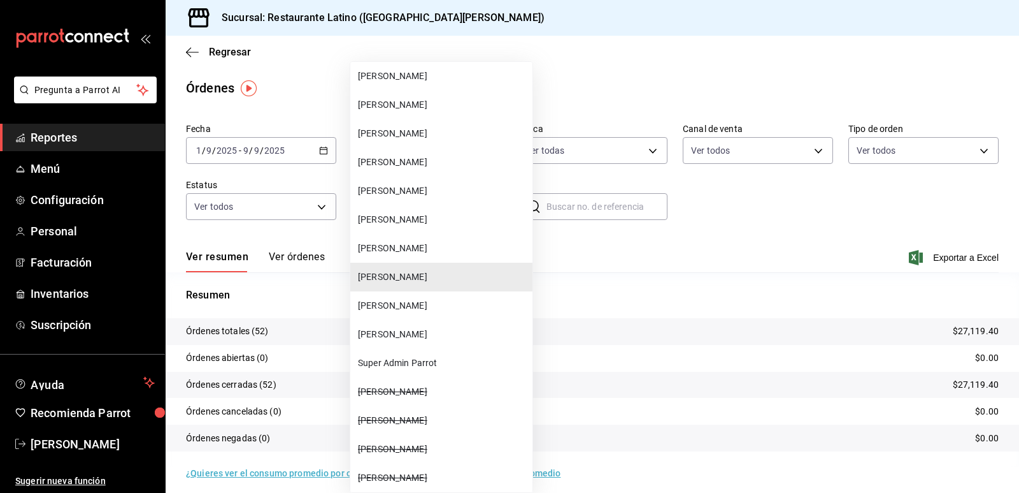
click at [571, 307] on div at bounding box center [509, 246] width 1019 height 493
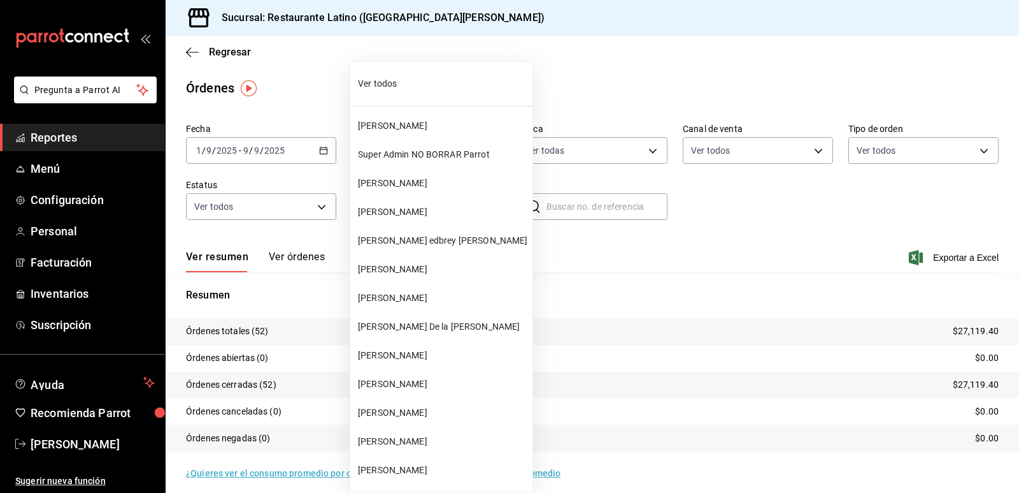
click at [484, 194] on body "Pregunta a Parrot AI Reportes Menú Configuración Personal Facturación Inventari…" at bounding box center [509, 246] width 1019 height 493
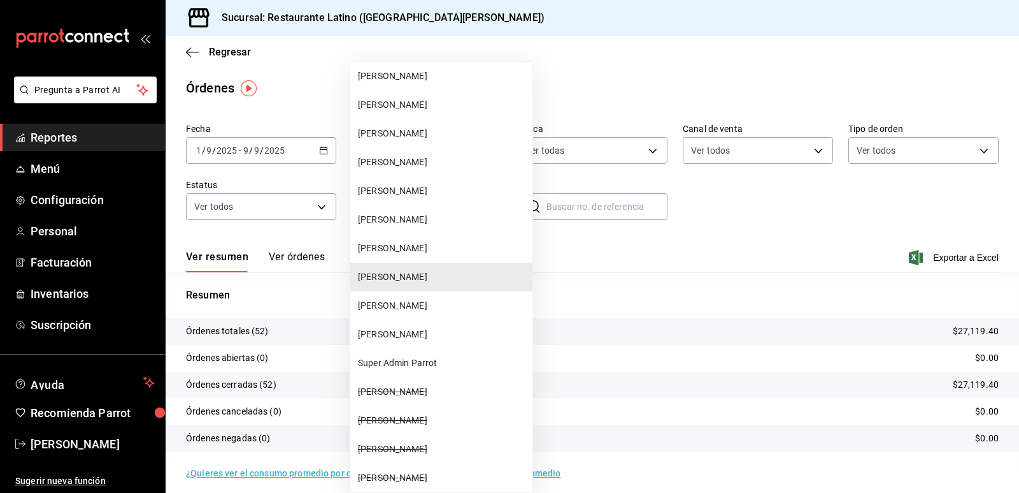
click at [454, 277] on span "[PERSON_NAME]" at bounding box center [442, 276] width 169 height 13
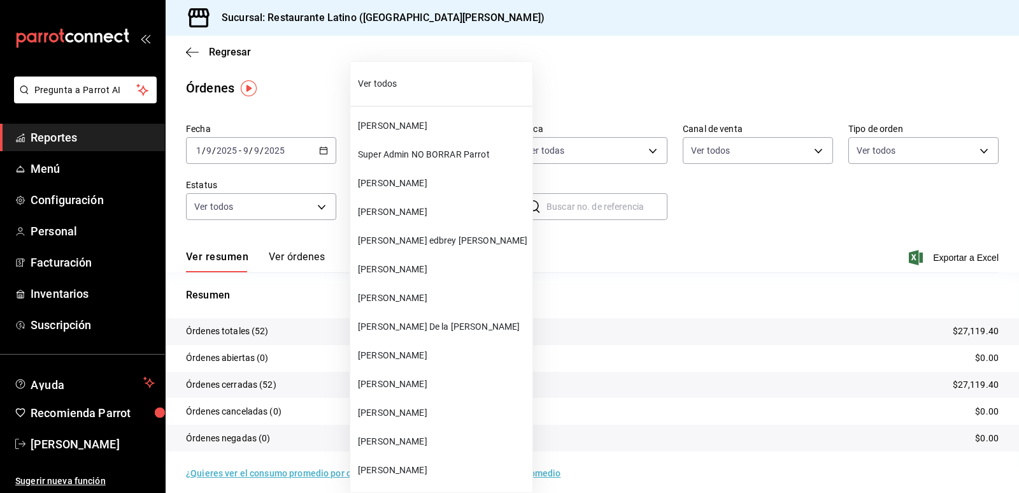
click at [481, 210] on body "Pregunta a Parrot AI Reportes Menú Configuración Personal Facturación Inventari…" at bounding box center [509, 246] width 1019 height 493
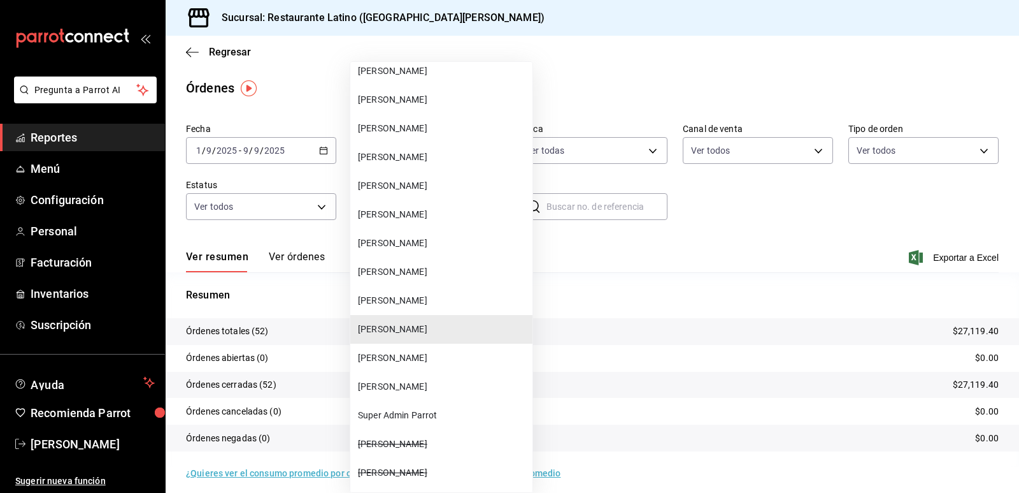
scroll to position [865, 0]
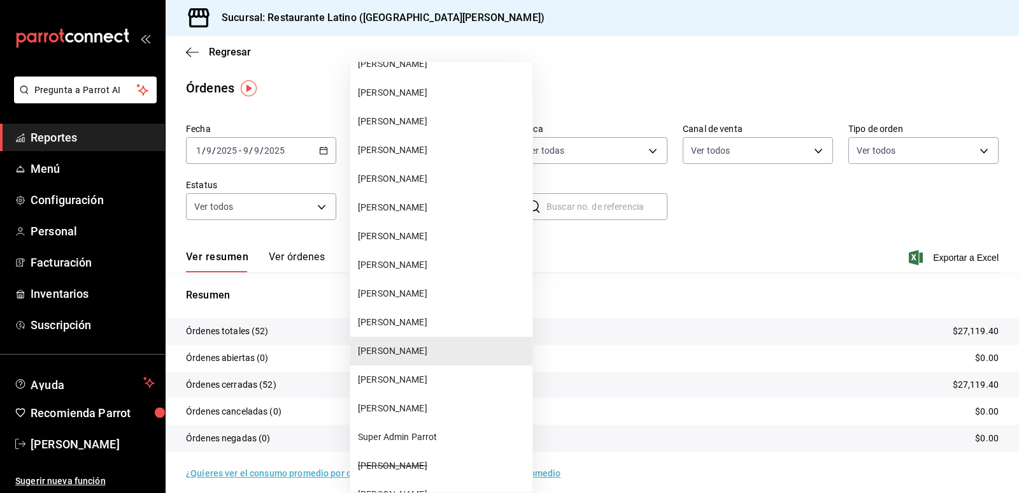
click at [432, 315] on li "[PERSON_NAME]" at bounding box center [441, 322] width 182 height 29
type input "4b42da08-155e-46c7-9010-6fd5de82f2f6"
